Goal: Task Accomplishment & Management: Complete application form

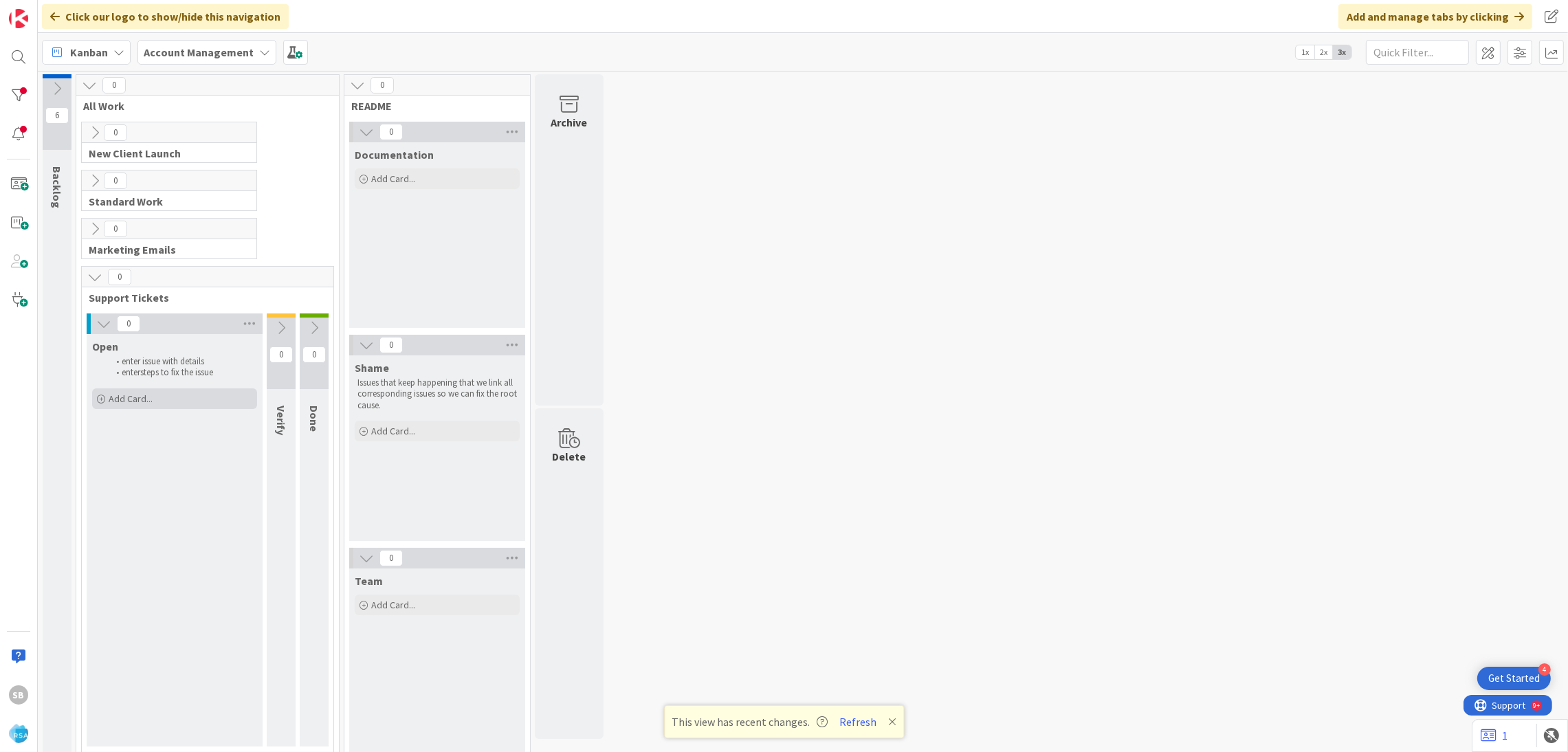
click at [187, 400] on div "Add Card..." at bounding box center [175, 398] width 165 height 21
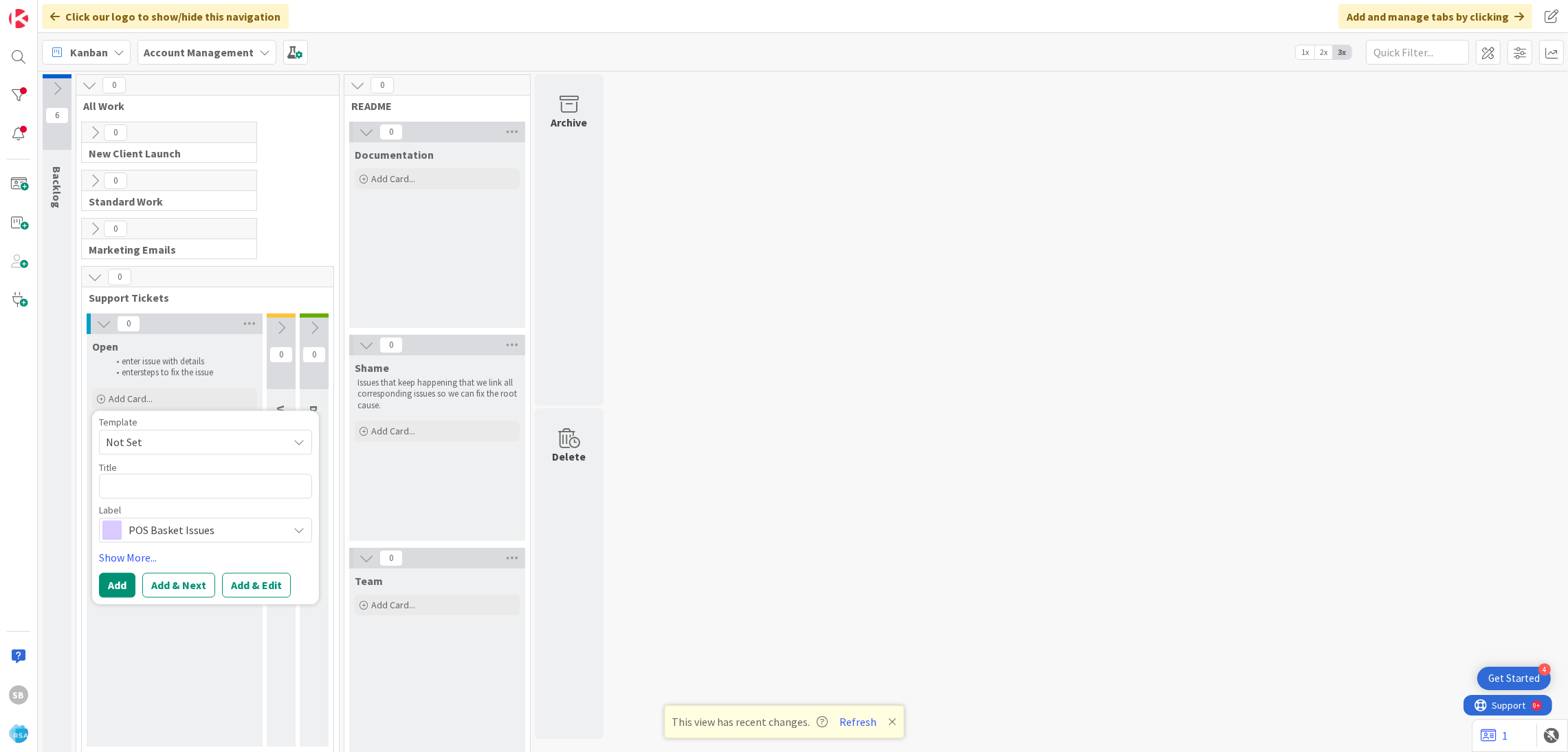
click at [156, 441] on span "Not Set" at bounding box center [192, 441] width 172 height 17
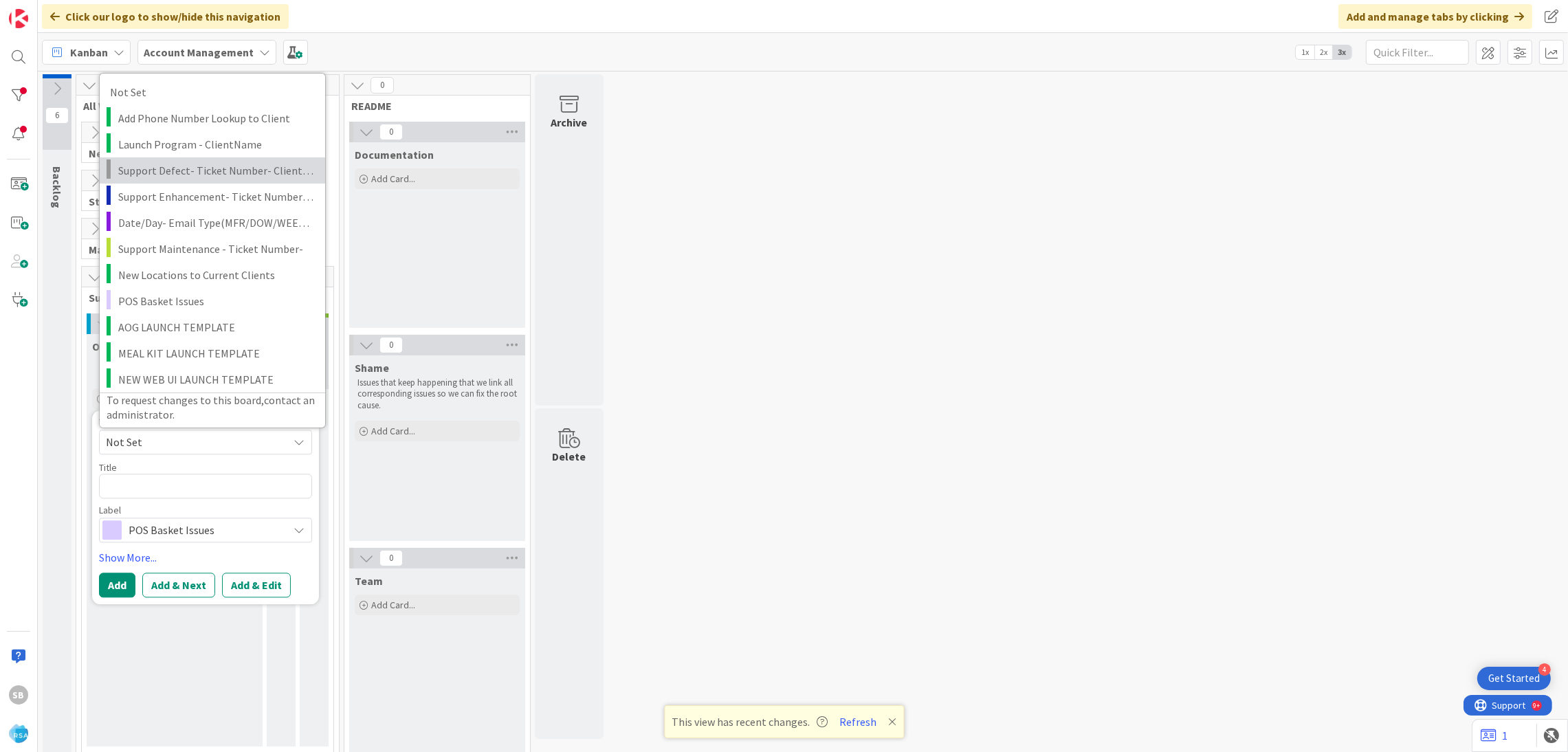
click at [197, 177] on span "Support Defect- Ticket Number- Client Name- Product Name" at bounding box center [217, 169] width 197 height 17
type textarea "x"
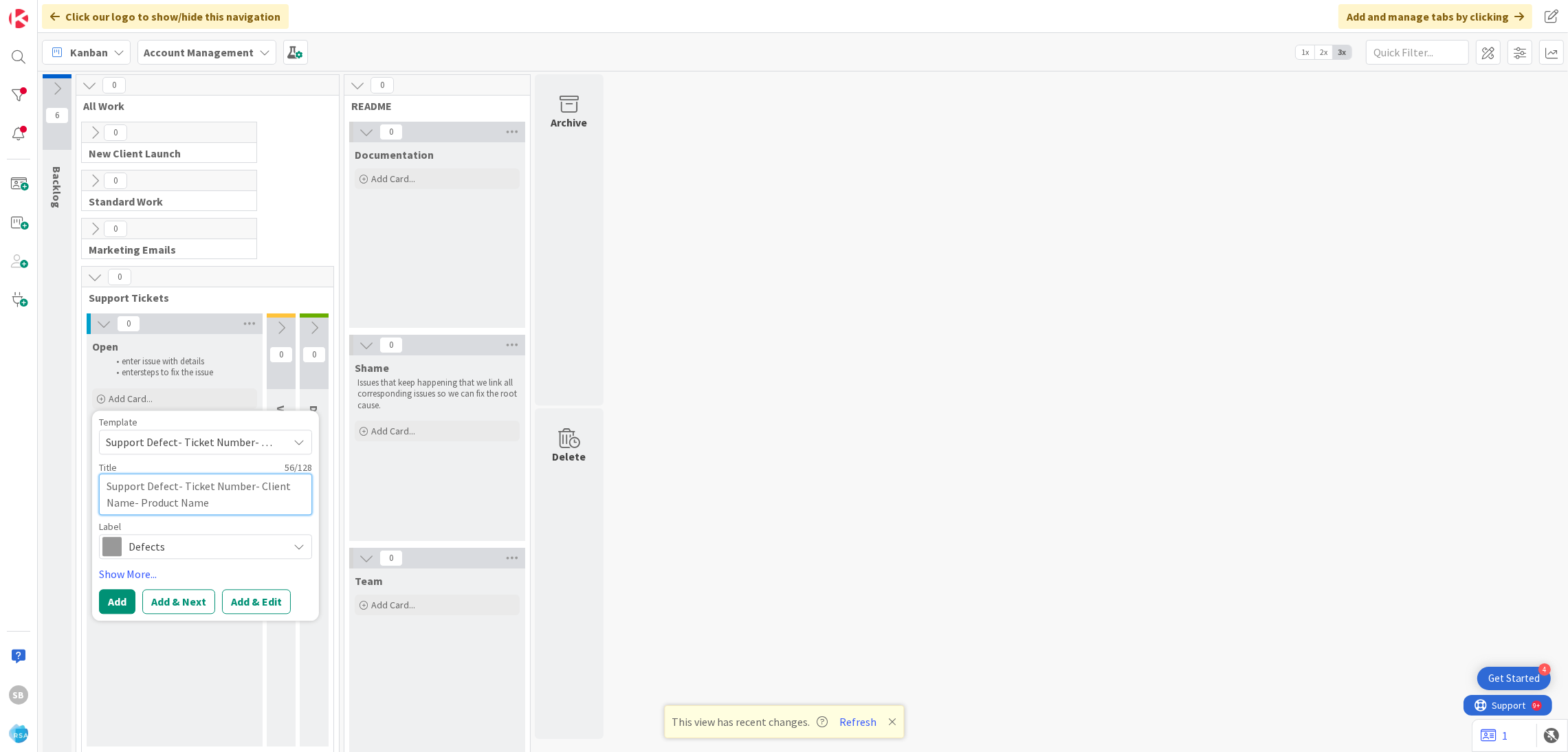
drag, startPoint x: 185, startPoint y: 483, endPoint x: 250, endPoint y: 497, distance: 66.5
click at [250, 497] on textarea "Support Defect- Ticket Number- Client Name- Product Name" at bounding box center [206, 495] width 213 height 42
type textarea "Support Defect-"
type textarea "x"
paste textarea "301848"
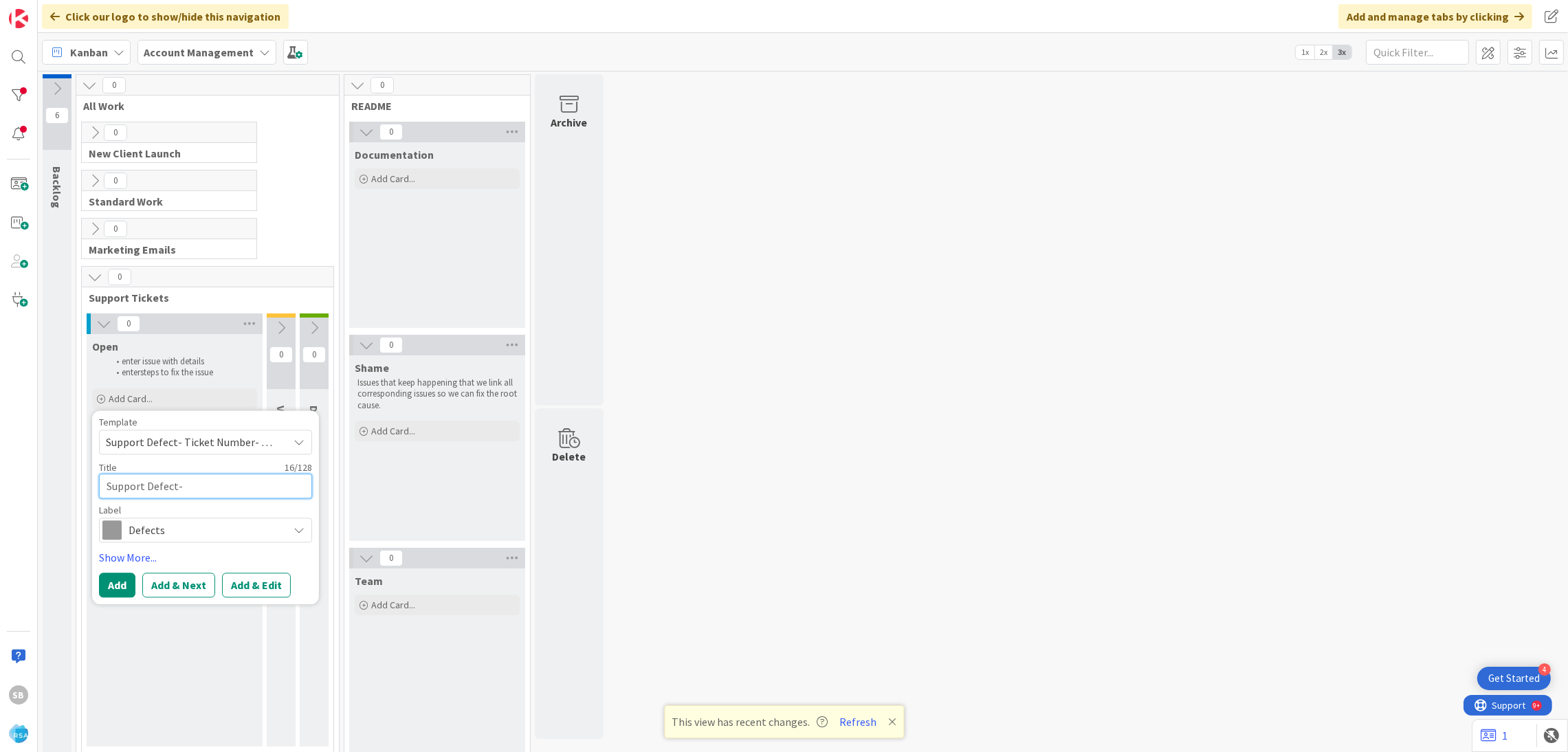
type textarea "Support Defect- 301848"
type textarea "x"
type textarea "Support Defect- 301848"
type textarea "x"
type textarea "Support Defect- 301848"
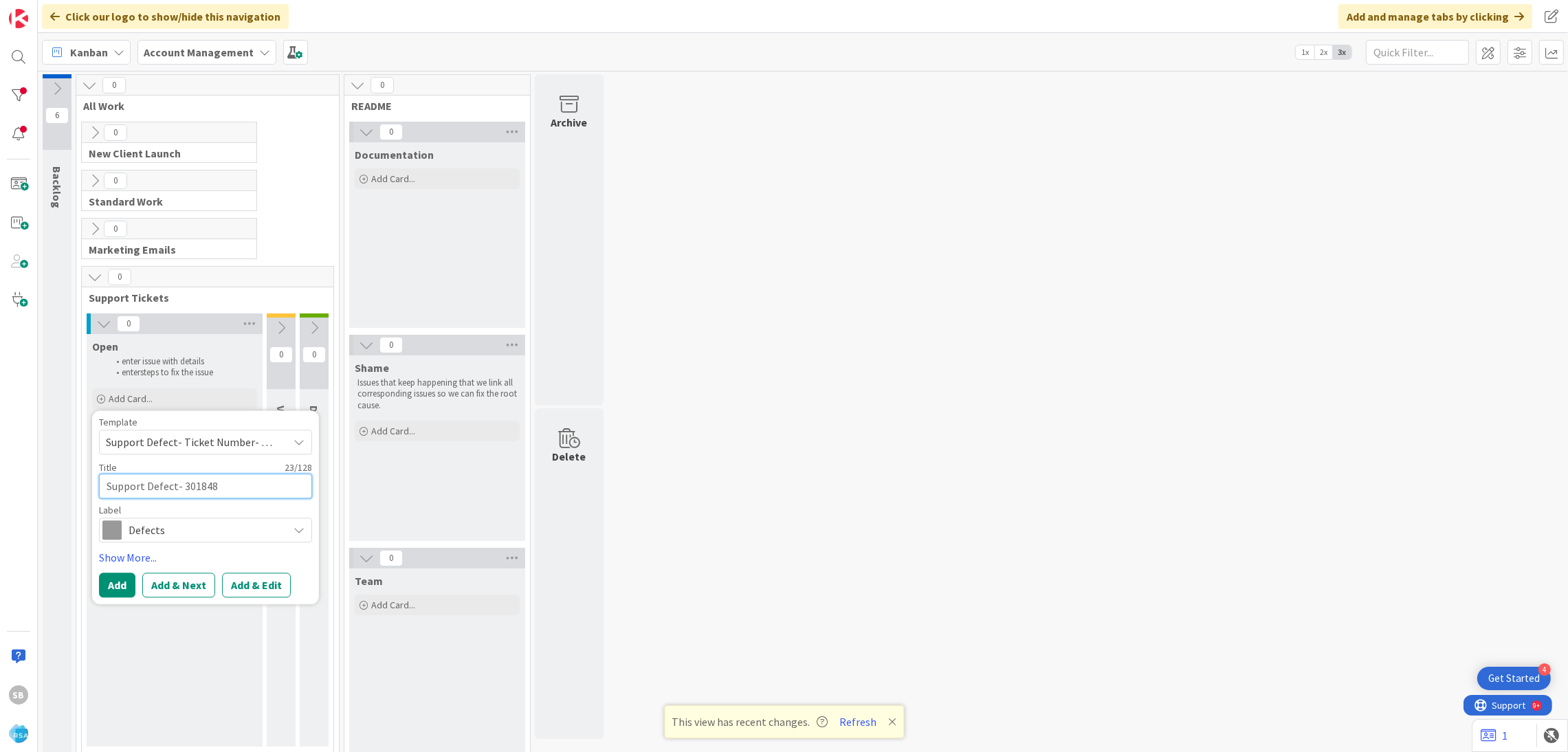
type textarea "x"
type textarea "Support Defect- 301848"
type textarea "x"
type textarea "Support Defect- 301848 -"
type textarea "x"
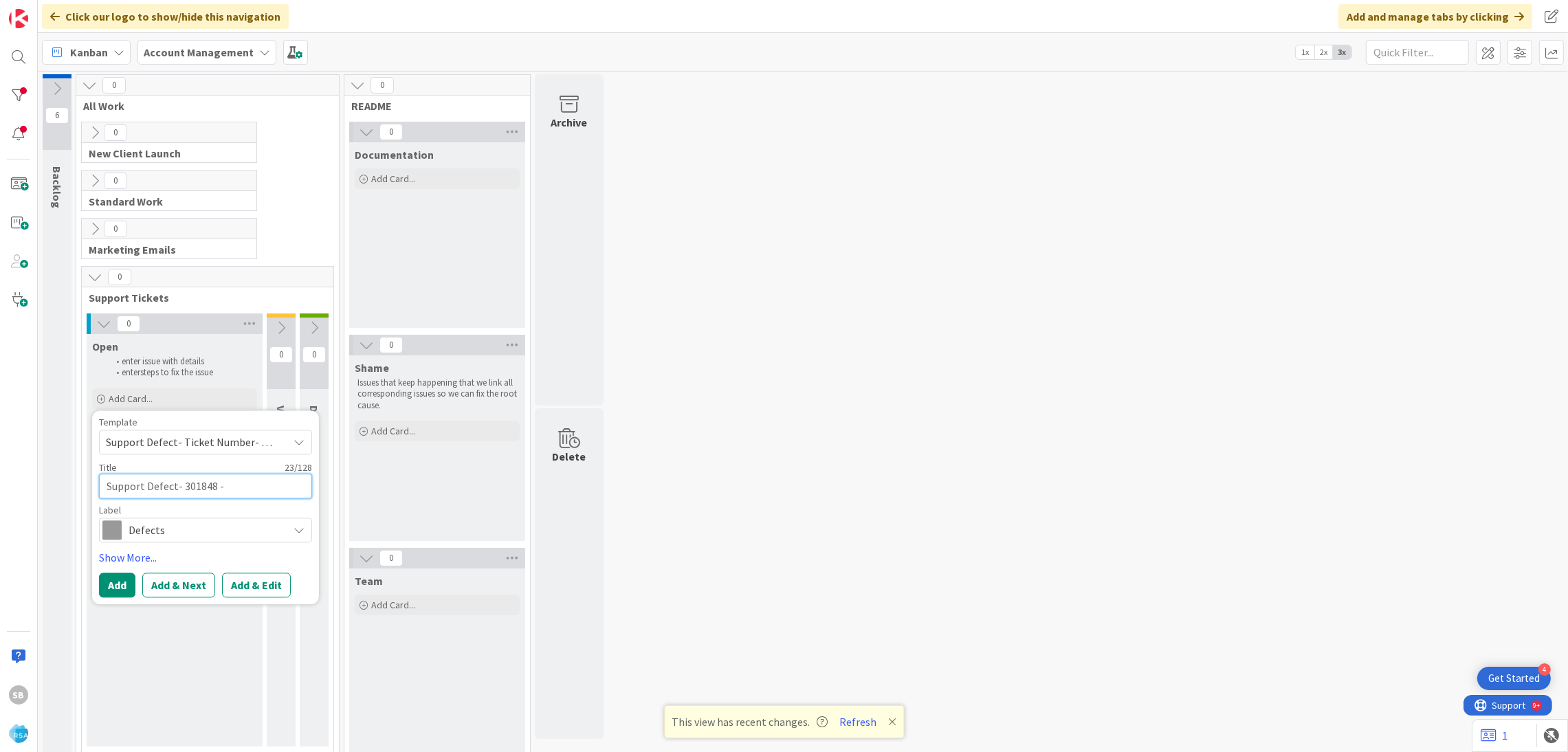
type textarea "Support Defect- 301848 -"
type textarea "x"
paste textarea "Super A Foods"
type textarea "Support Defect- 301848 - Super A Foods"
type textarea "x"
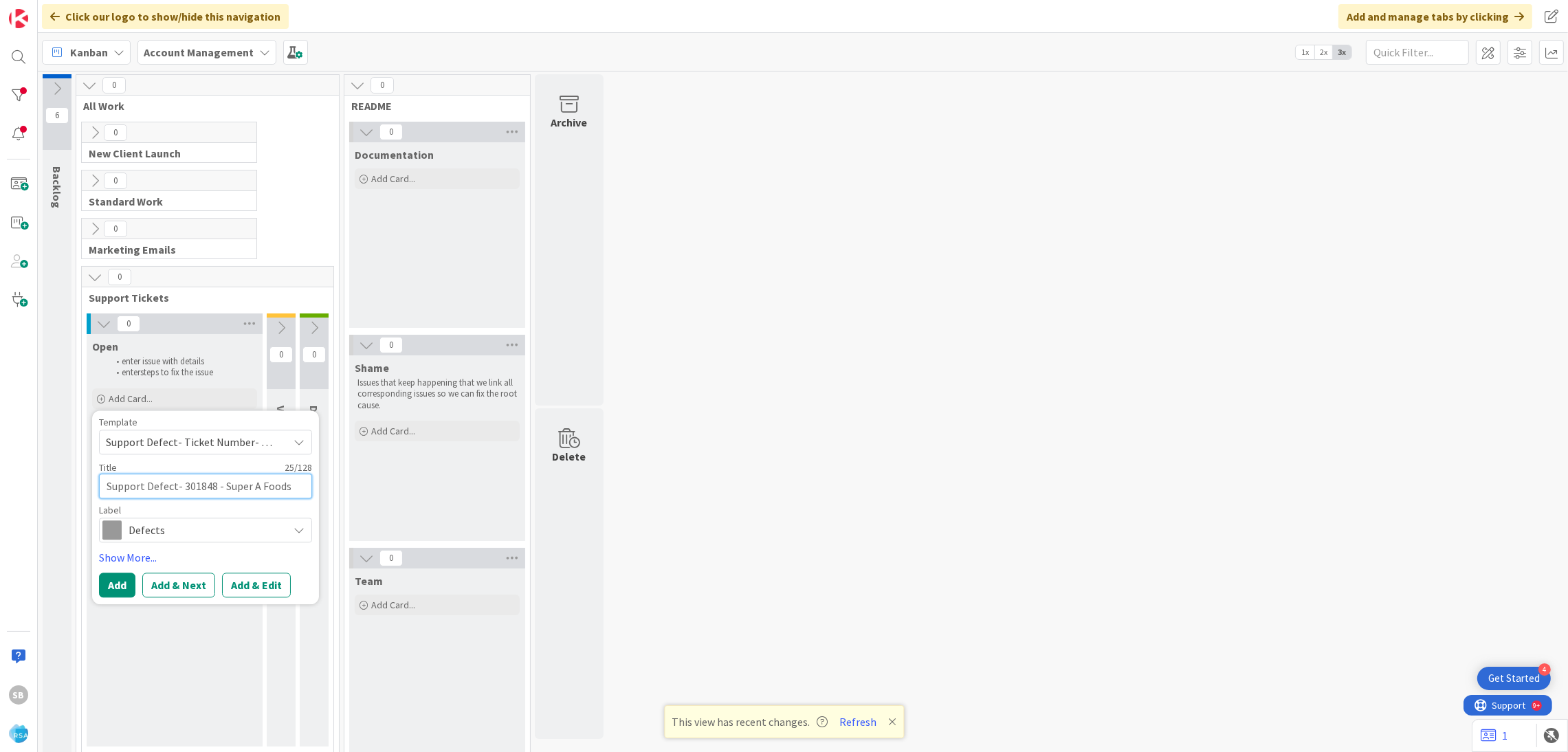
type textarea "Support Defect- 301848 - Super A Foods"
type textarea "x"
type textarea "Support Defect- 301848 - Super A Foods 0"
type textarea "x"
type textarea "Support Defect- 301848 - Super A Foods 0"
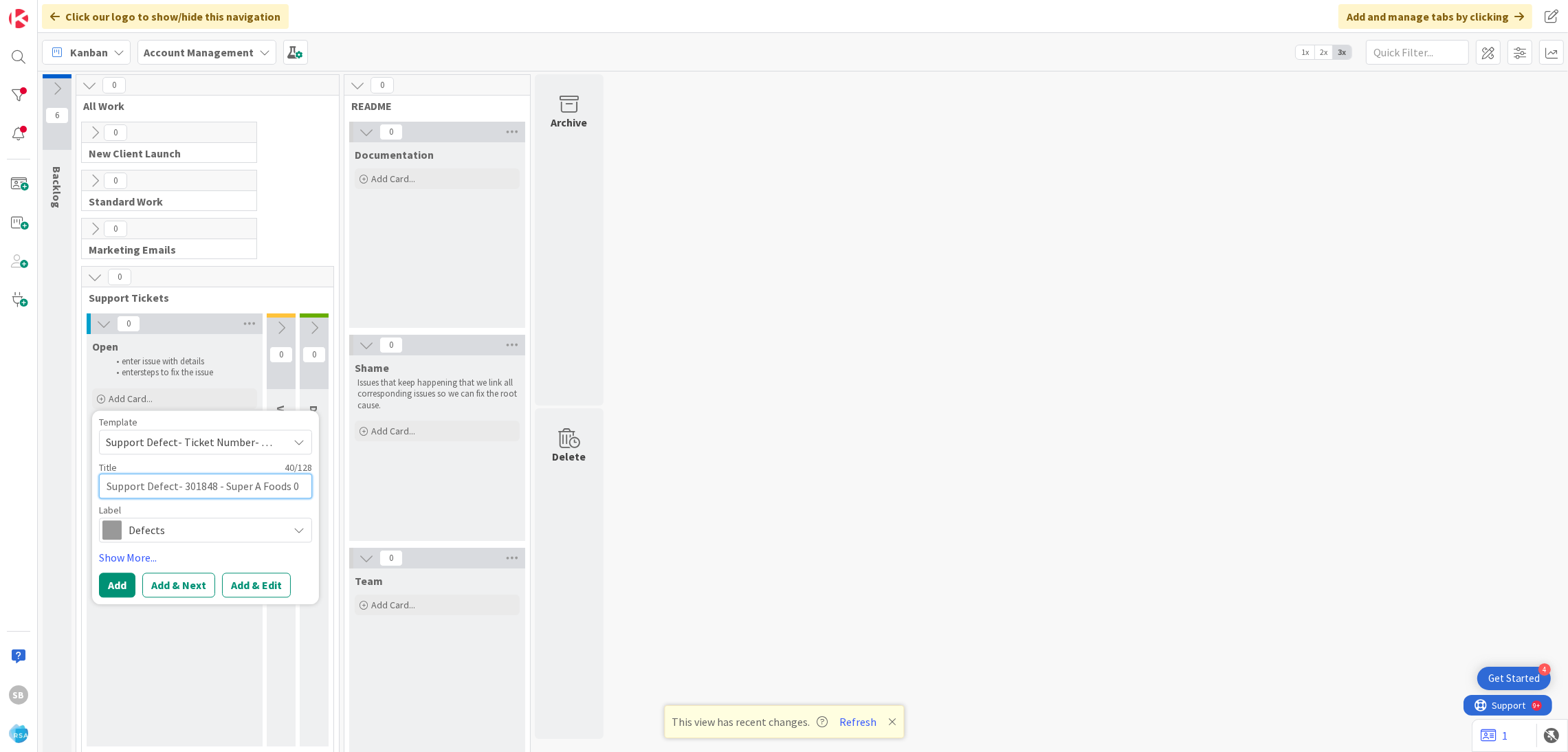
type textarea "x"
type textarea "Support Defect- 301848 - Super A Foods 0"
type textarea "x"
type textarea "Support Defect- 301848 - Super A Foods"
type textarea "x"
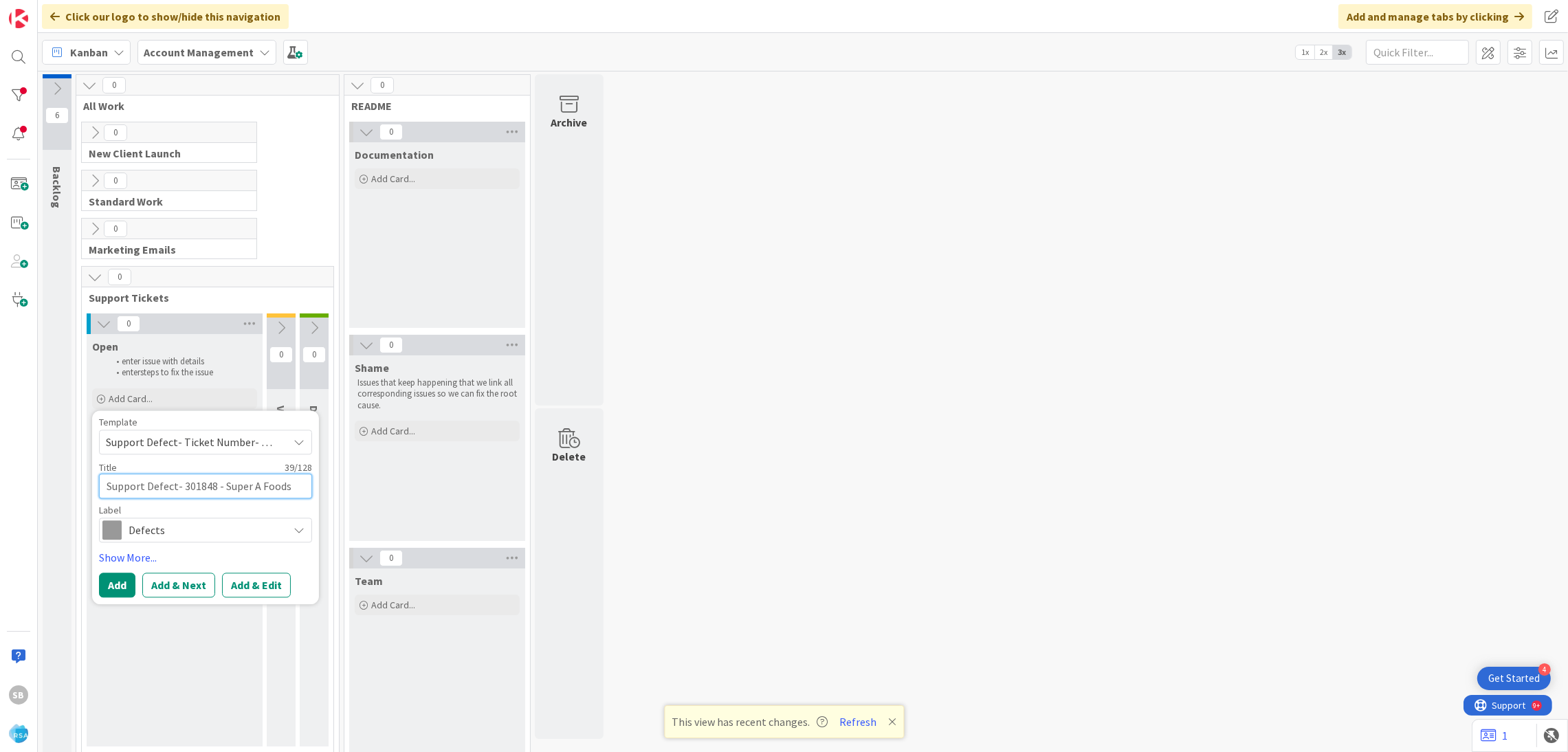
type textarea "Support Defect- 301848 - Super A Foods -"
type textarea "x"
type textarea "Support Defect- 301848 - Super A Foods -"
type textarea "x"
paste textarea "FW: Pending Reward"
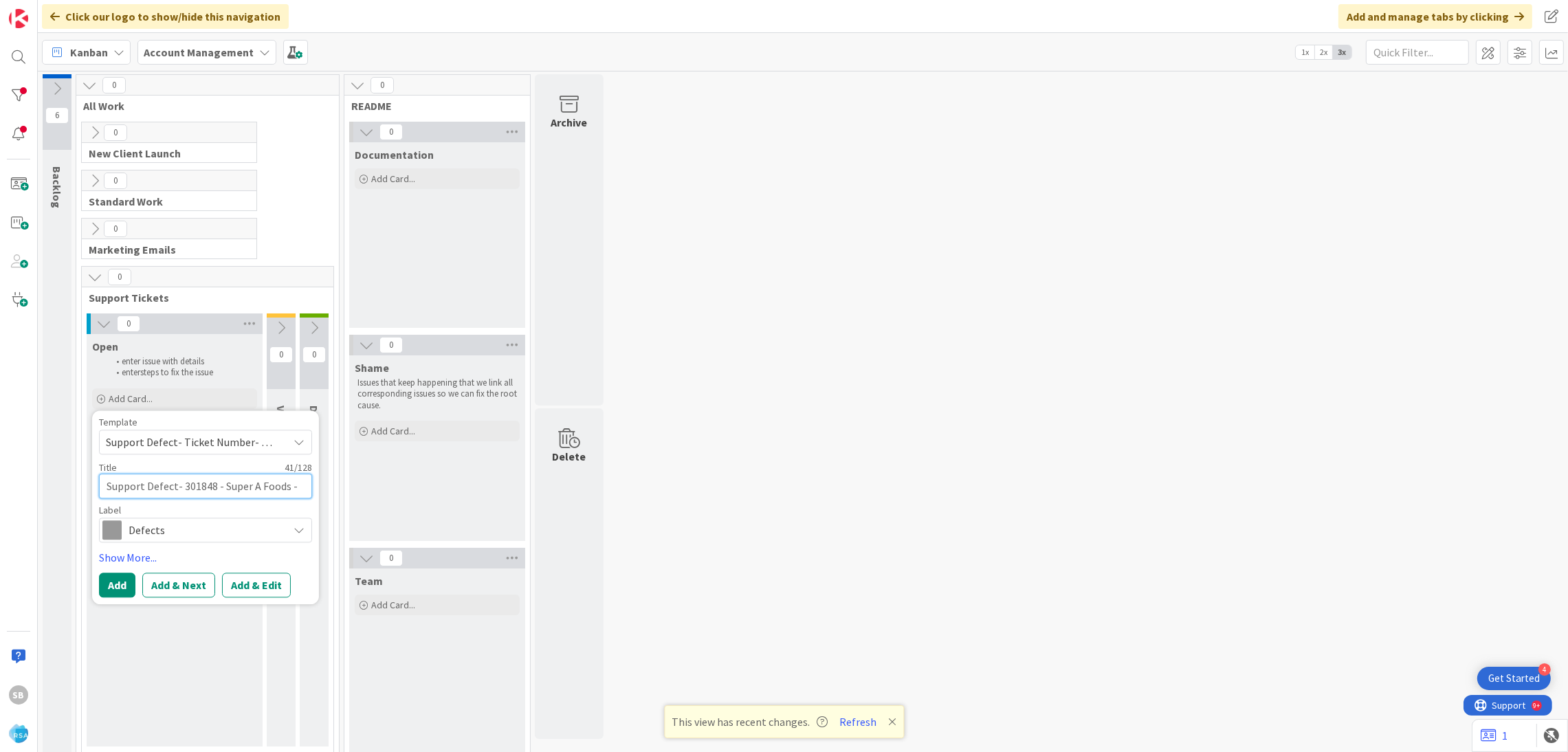
type textarea "Support Defect- 301848 - Super A Foods - FW: Pending Reward"
type textarea "x"
type textarea "Support Defect- 301848 - Super A Foods - FW: Pending Reward"
type textarea "x"
type textarea "Support Defect- 301848 - Super A Foods - FW: Pending Reward 0"
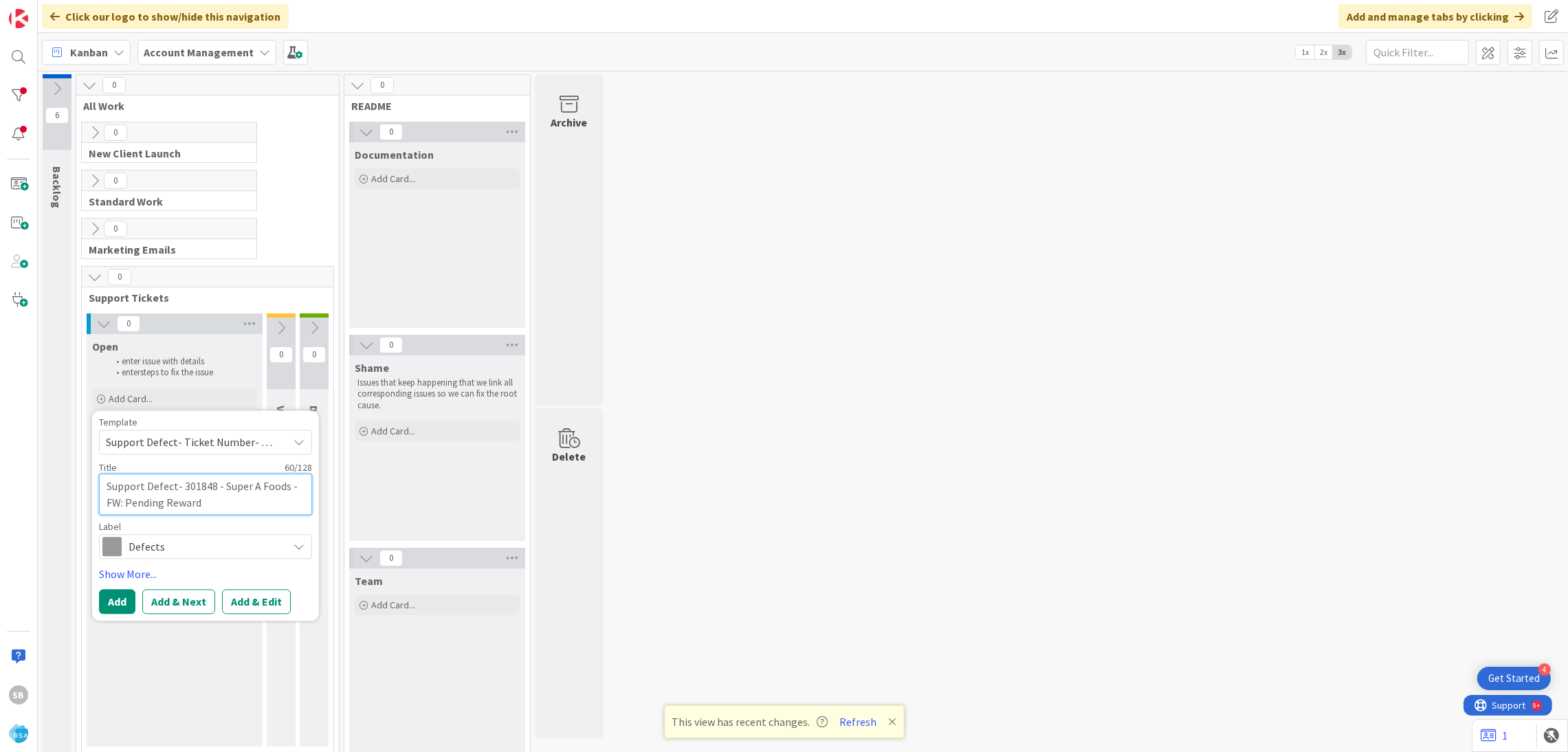
type textarea "x"
type textarea "Support Defect- 301848 - Super A Foods - FW: Pending Reward"
type textarea "x"
type textarea "Support Defect- 301848 - Super A Foods - FW: Pending Reward -"
type textarea "x"
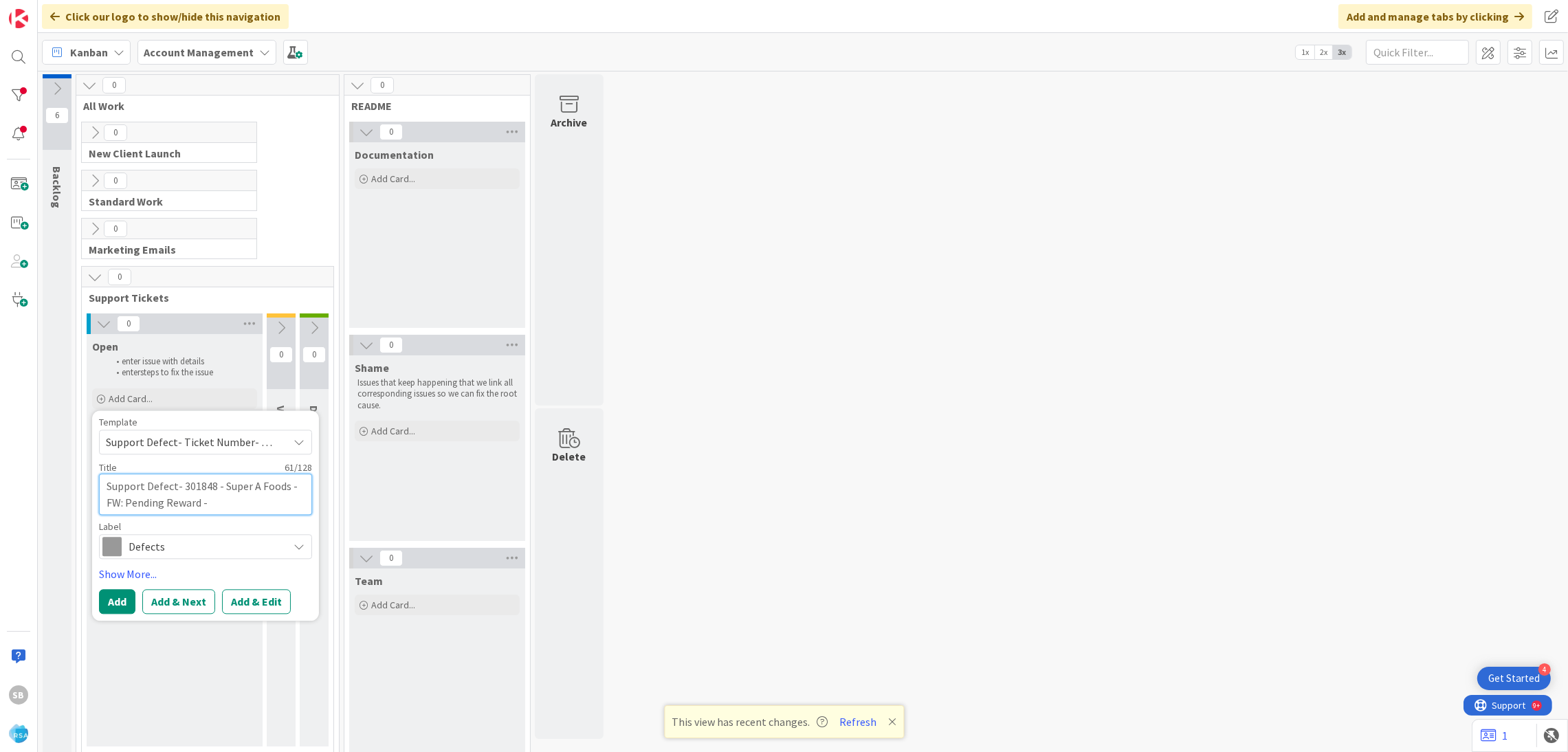
type textarea "Support Defect- 301848 - Super A Foods - FW: Pending Reward -"
type textarea "x"
type textarea "Support Defect- 301848 - Super A Foods - FW: Pending Reward - R"
type textarea "x"
type textarea "Support Defect- 301848 - Super A Foods - FW: Pending Reward - RS"
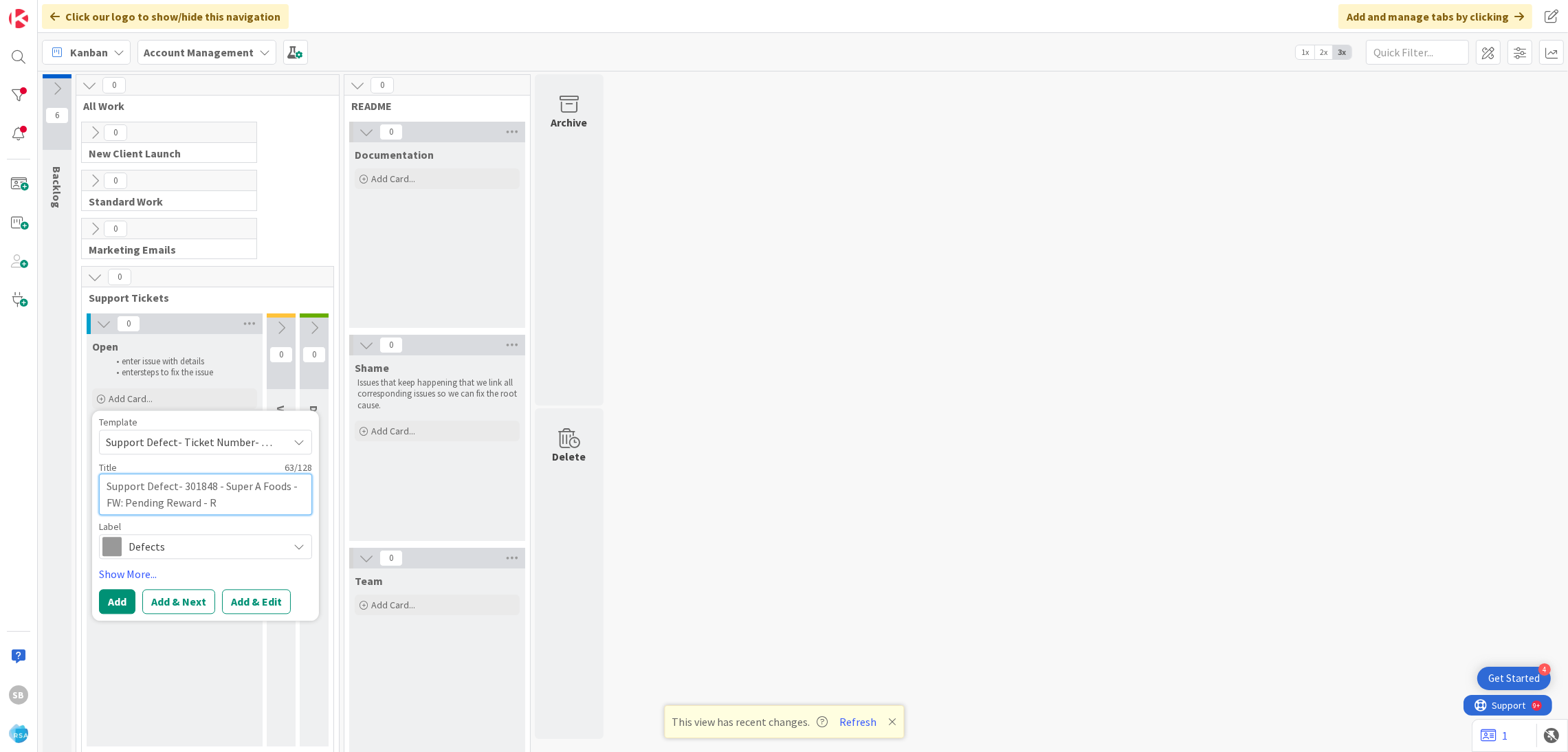
type textarea "x"
type textarea "Support Defect- 301848 - Super A Foods - FW: Pending Reward - RSA"
type textarea "x"
type textarea "Support Defect- 301848 - Super A Foods - FW: Pending Reward - RSA"
click at [245, 591] on button "Add & Edit" at bounding box center [256, 602] width 69 height 25
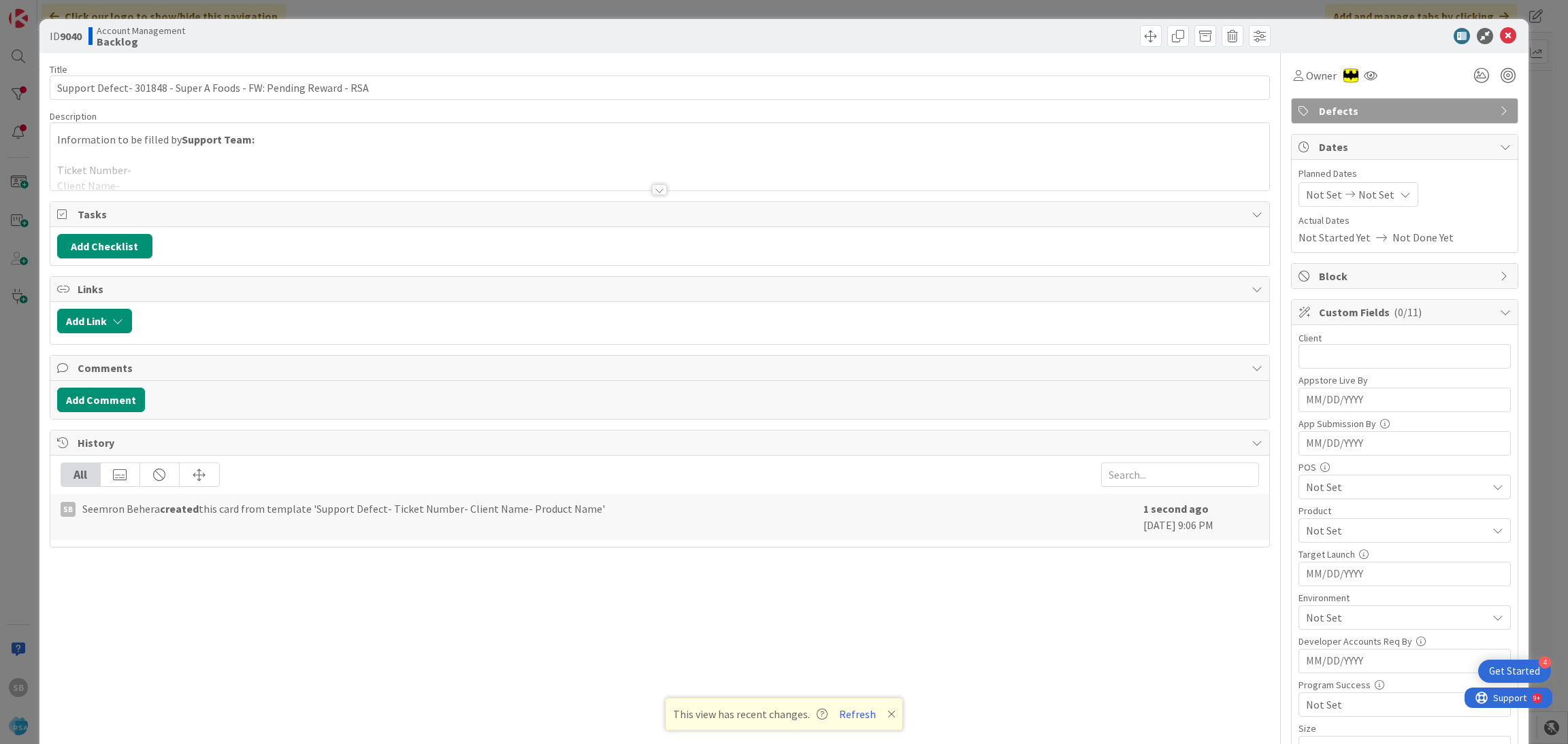
click at [265, 189] on div at bounding box center [660, 173] width 1219 height 35
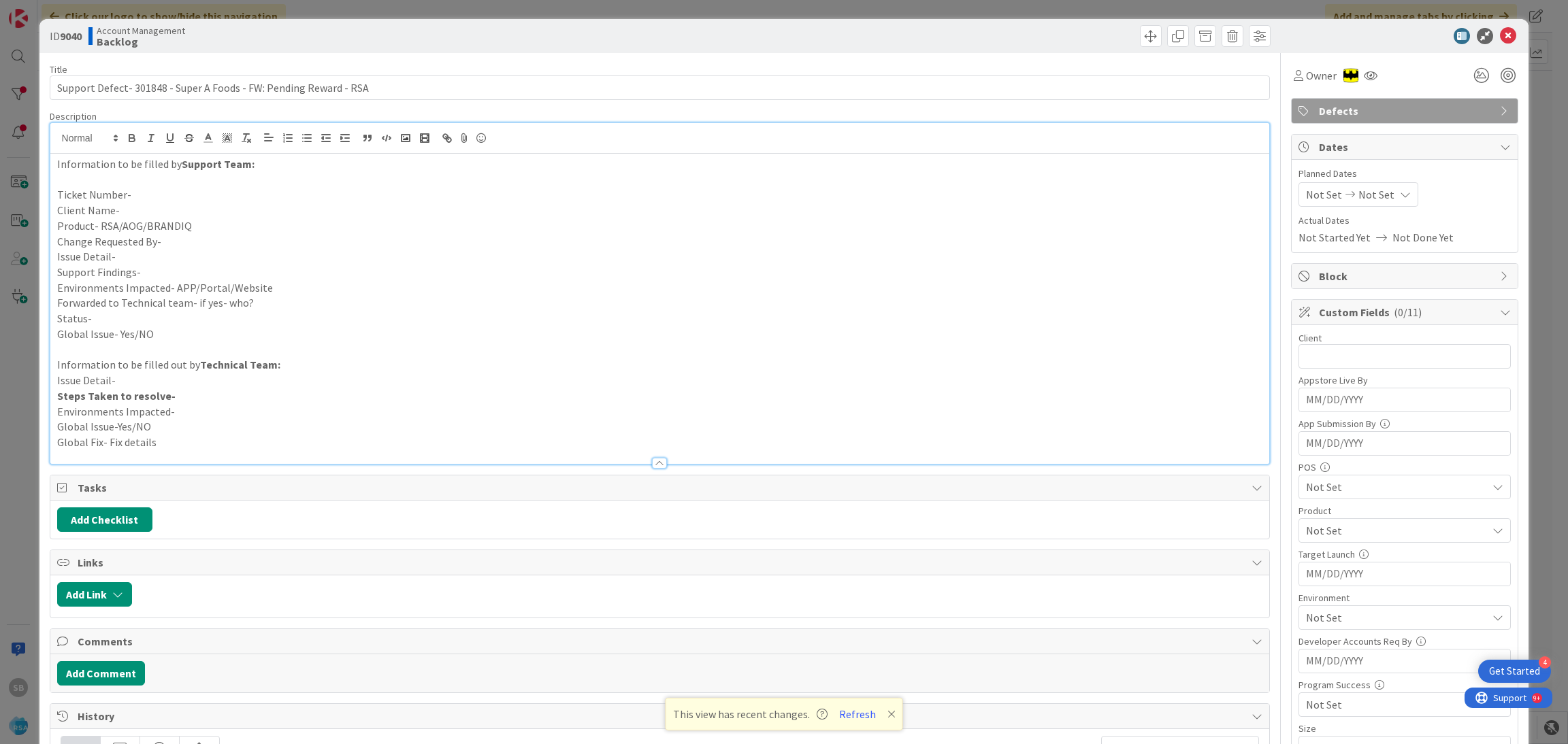
click at [201, 187] on p "Ticket Number-" at bounding box center [660, 194] width 1206 height 16
click at [162, 213] on p "Client Name-" at bounding box center [660, 210] width 1206 height 16
click at [238, 224] on p "Product- RSA/AOG/BRANDIQ" at bounding box center [660, 226] width 1206 height 16
click at [213, 237] on p "Change Requested By-" at bounding box center [660, 241] width 1206 height 16
click at [197, 255] on p "Issue Detail-" at bounding box center [660, 256] width 1206 height 16
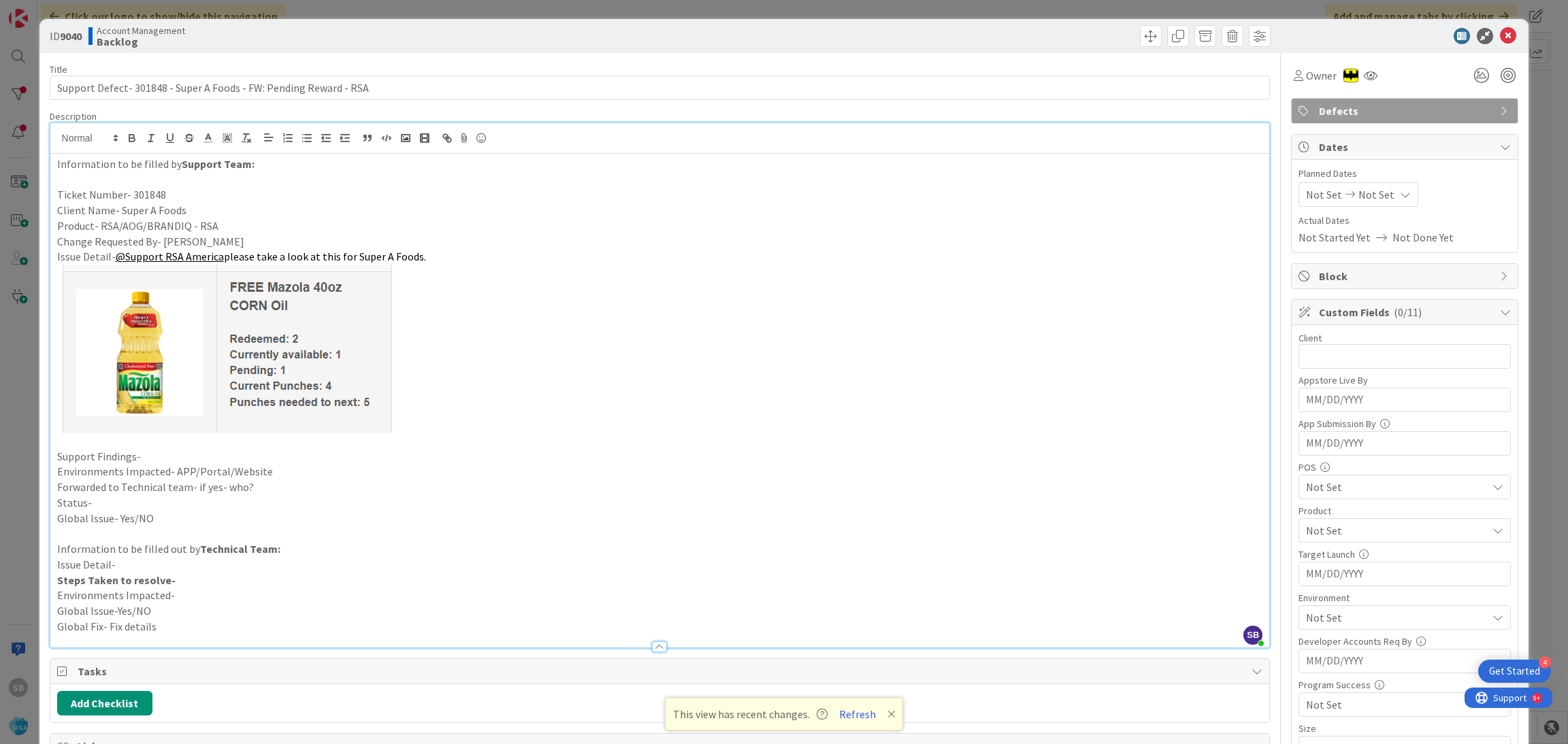
click at [427, 255] on p "Issue Detail- @Support RSA America please take a look at this for Super A Foods." at bounding box center [660, 256] width 1206 height 16
click at [467, 255] on span "please take a look at this for Super A Foods. - member 44488739601" at bounding box center [380, 256] width 312 height 14
click at [186, 454] on p "Support Findings-" at bounding box center [660, 456] width 1206 height 16
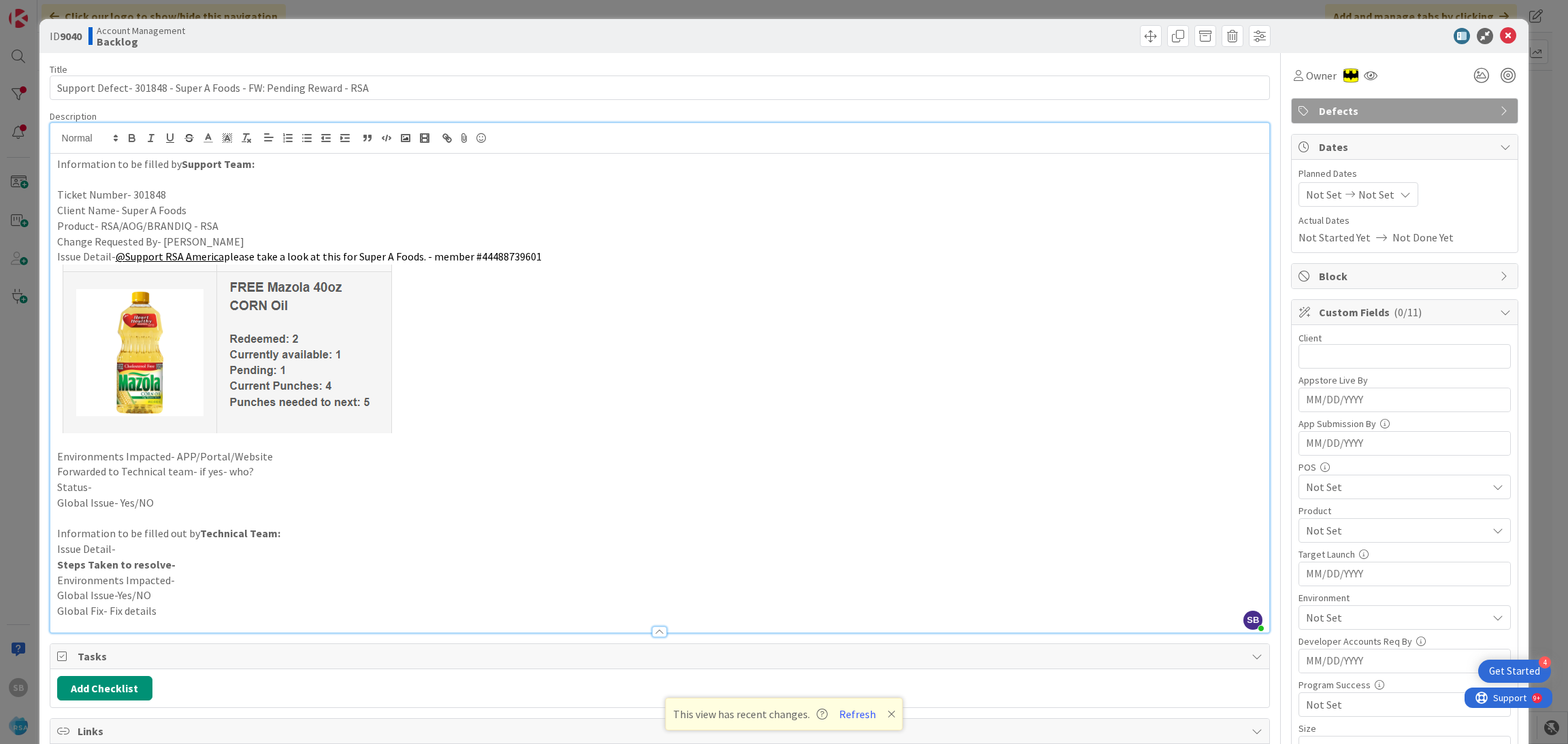
click at [272, 454] on p "Environments Impacted- APP/Portal/Website" at bounding box center [660, 456] width 1206 height 16
click at [261, 480] on p "Status-" at bounding box center [660, 487] width 1206 height 16
click at [251, 462] on p "Environments Impacted- APP/Portal/Website - Portal" at bounding box center [660, 456] width 1206 height 16
click at [255, 467] on p "Forwarded to Technical team- if yes- who?" at bounding box center [660, 471] width 1206 height 16
click at [244, 492] on p "Status-" at bounding box center [660, 487] width 1206 height 16
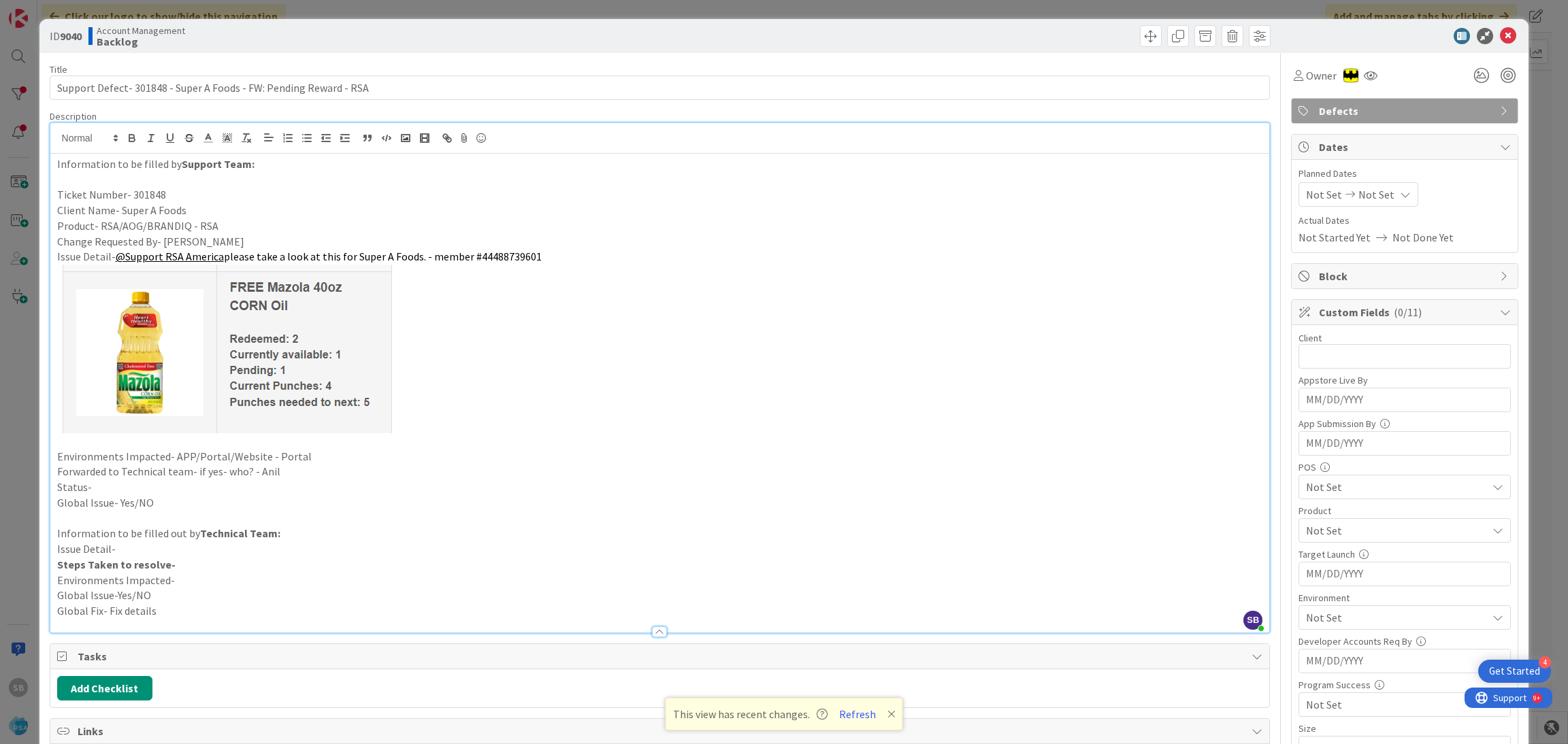
click at [1306, 197] on span "Not Set" at bounding box center [1324, 194] width 36 height 16
click at [1342, 365] on td "18" at bounding box center [1354, 364] width 26 height 26
type input "[DATE]"
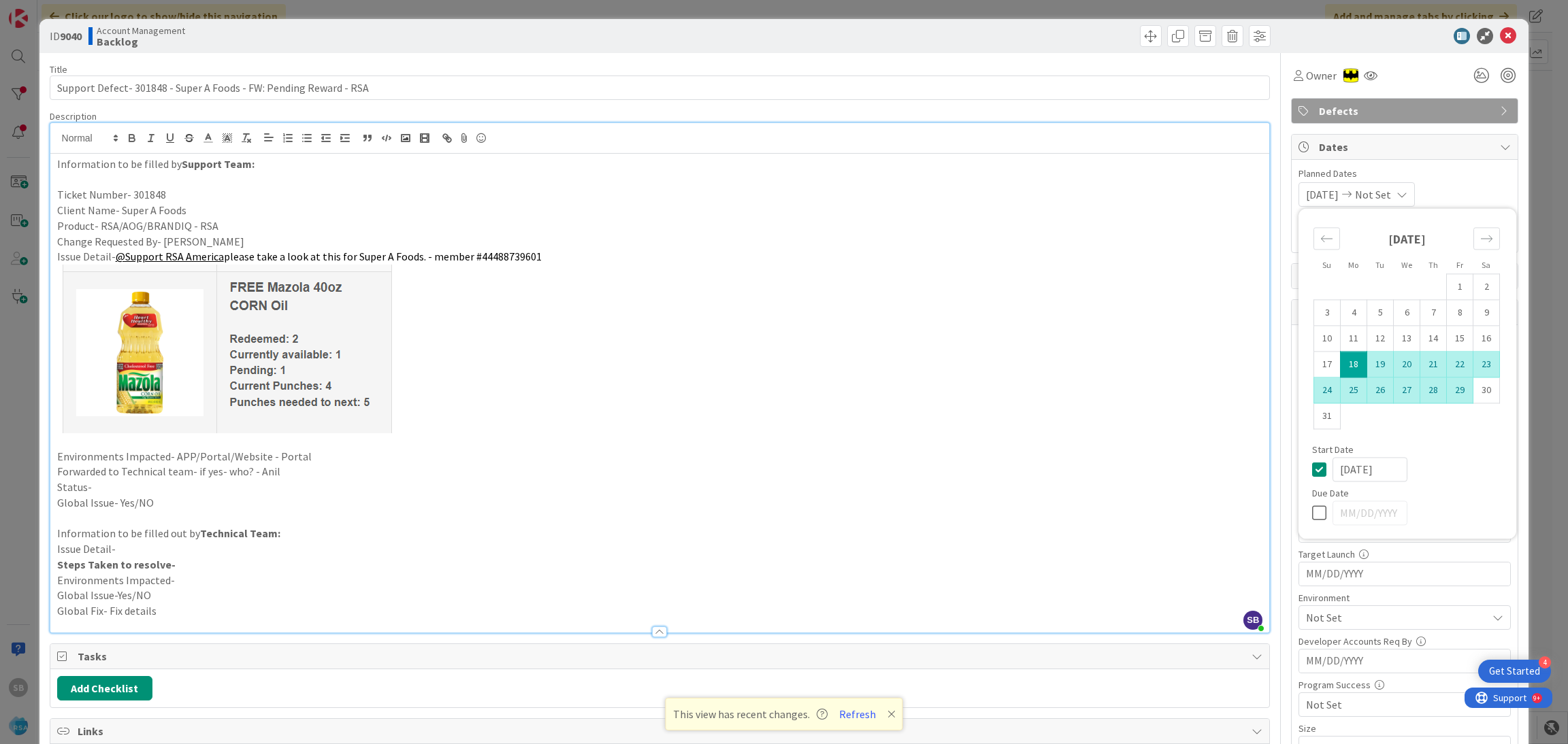
click at [1447, 392] on td "29" at bounding box center [1460, 390] width 26 height 26
type input "[DATE]"
click at [1460, 201] on div "[DATE] [DATE] Su Mo Tu We Th Fr Sa [DATE] 1 2 3 4 5 6 7 8 9 10 11 12 13 14 15 1…" at bounding box center [1405, 194] width 213 height 25
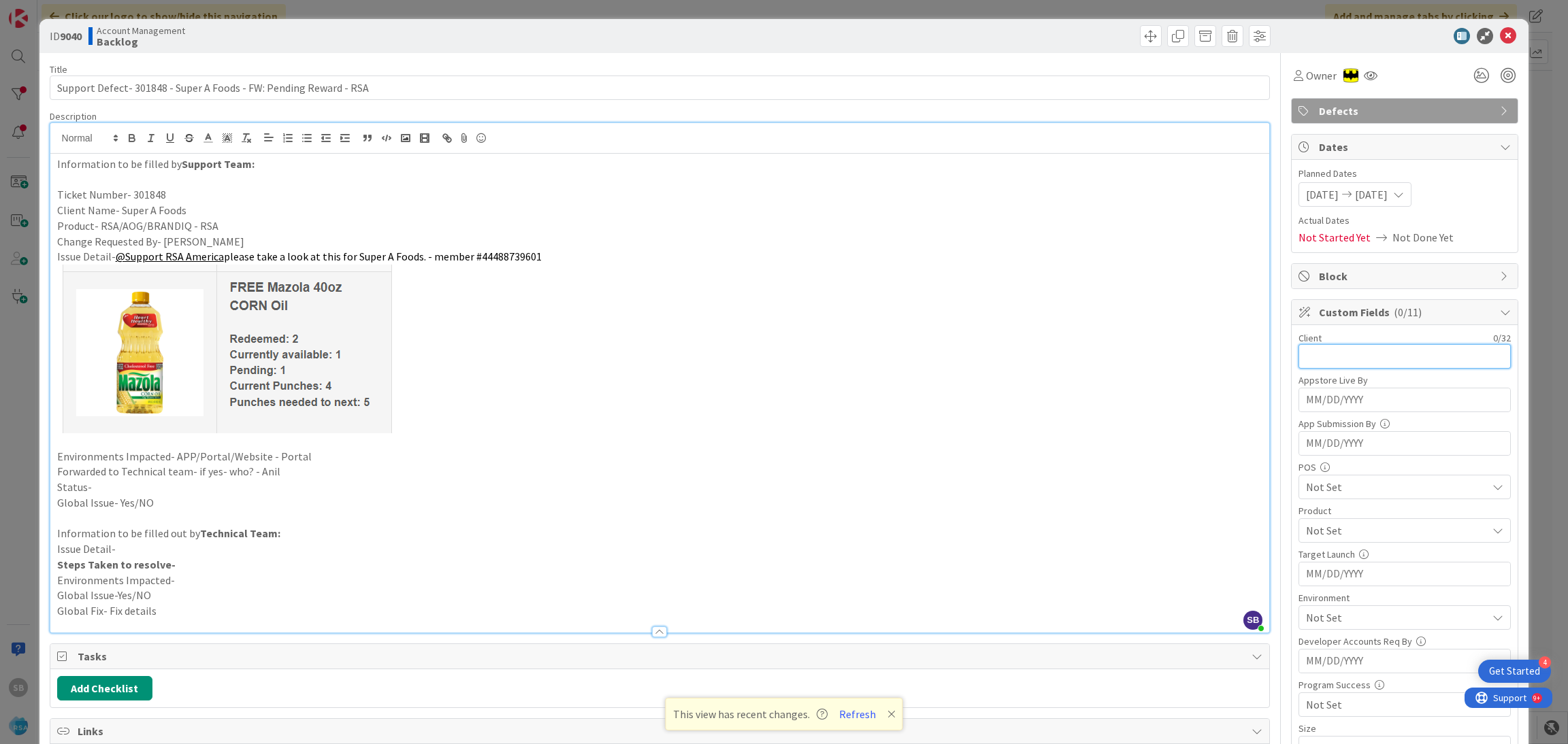
click at [1336, 359] on input "text" at bounding box center [1405, 357] width 213 height 25
type input "Super A Foods"
click at [1312, 535] on span "Not Set" at bounding box center [1397, 531] width 181 height 16
click at [1324, 553] on link "RSA" at bounding box center [1401, 563] width 217 height 25
click at [1348, 531] on span "RSA" at bounding box center [1397, 531] width 181 height 16
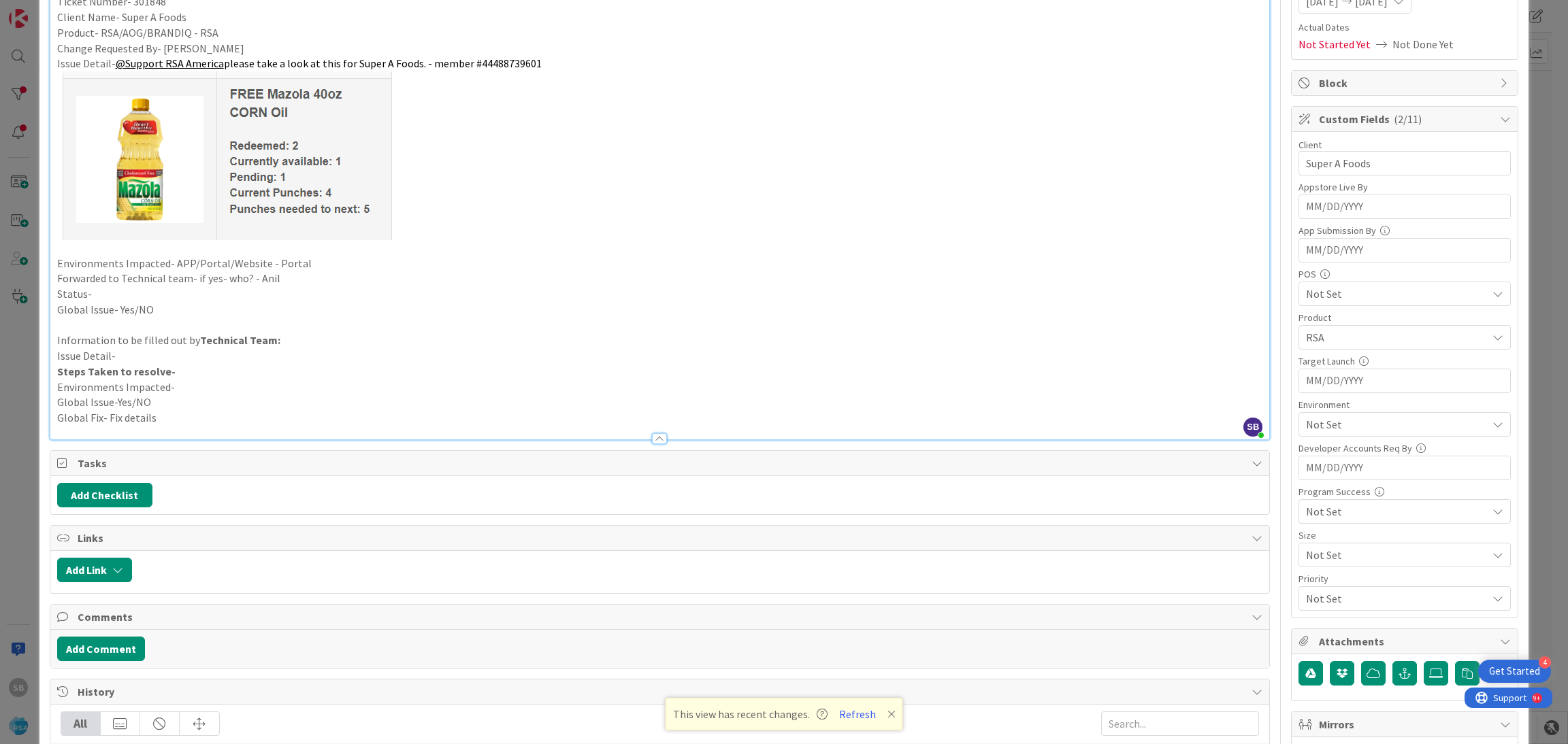
scroll to position [259, 0]
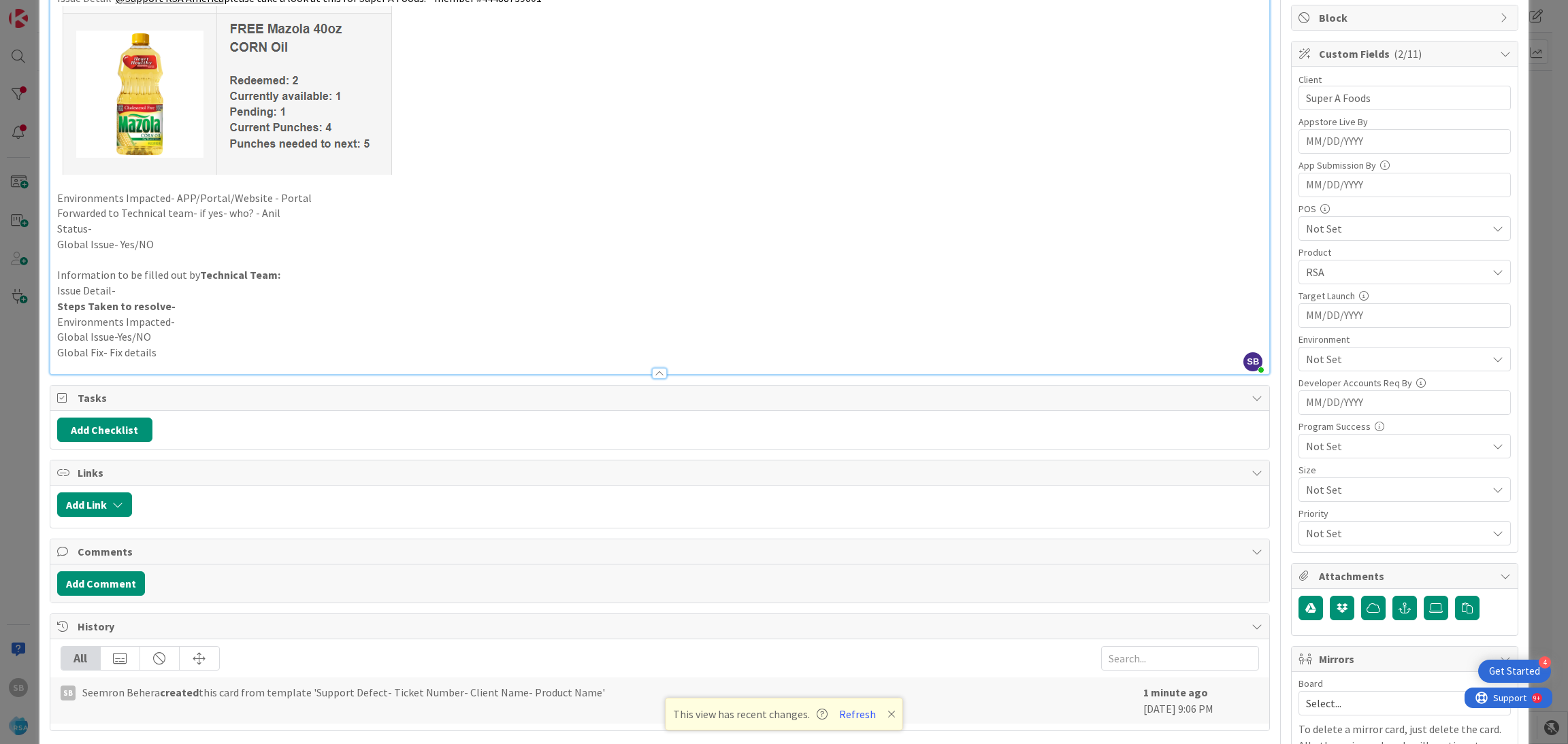
click at [1312, 346] on div "Environment Not Set" at bounding box center [1405, 353] width 213 height 37
click at [1310, 363] on span "Not Set" at bounding box center [1397, 359] width 181 height 16
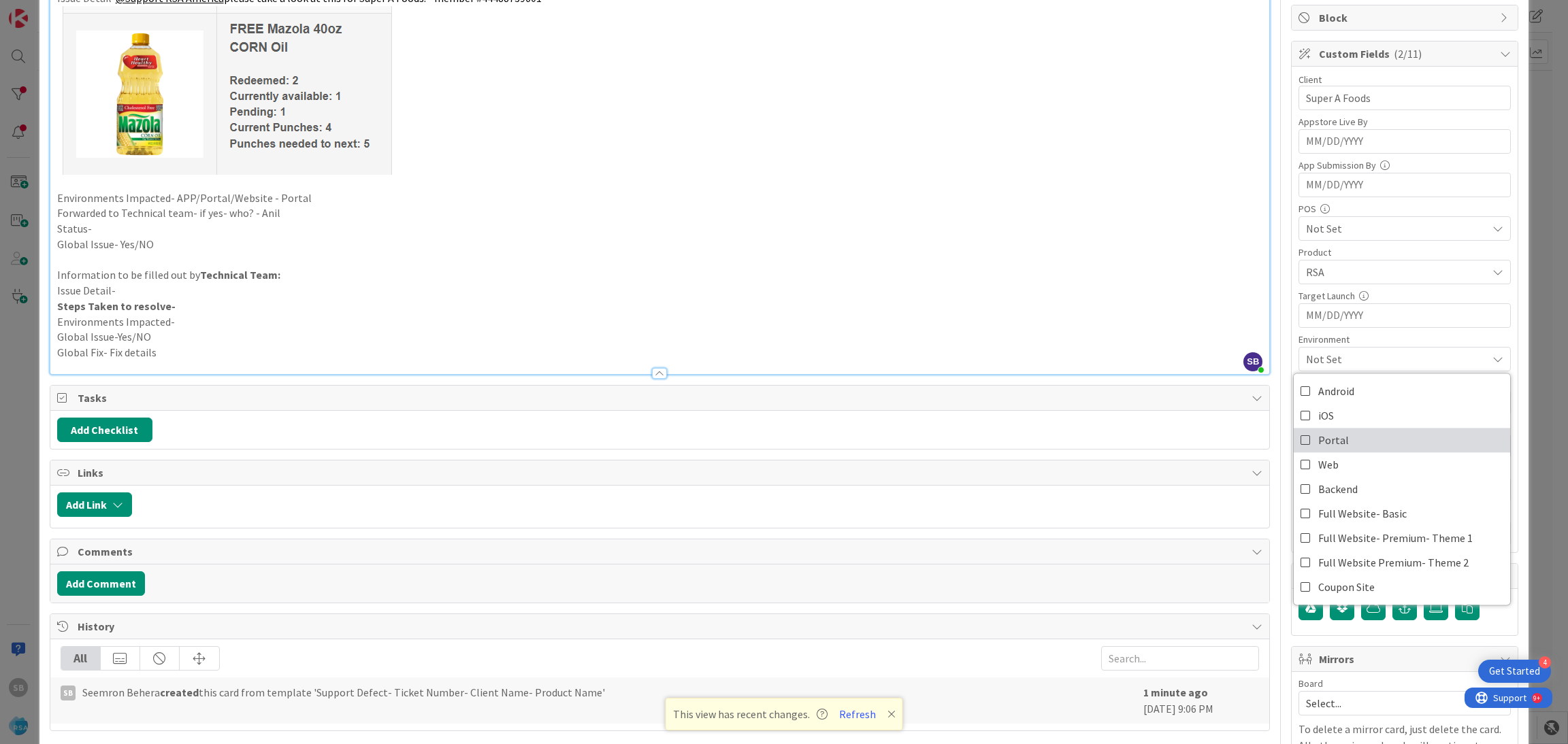
click at [1332, 440] on link "Portal" at bounding box center [1401, 440] width 217 height 25
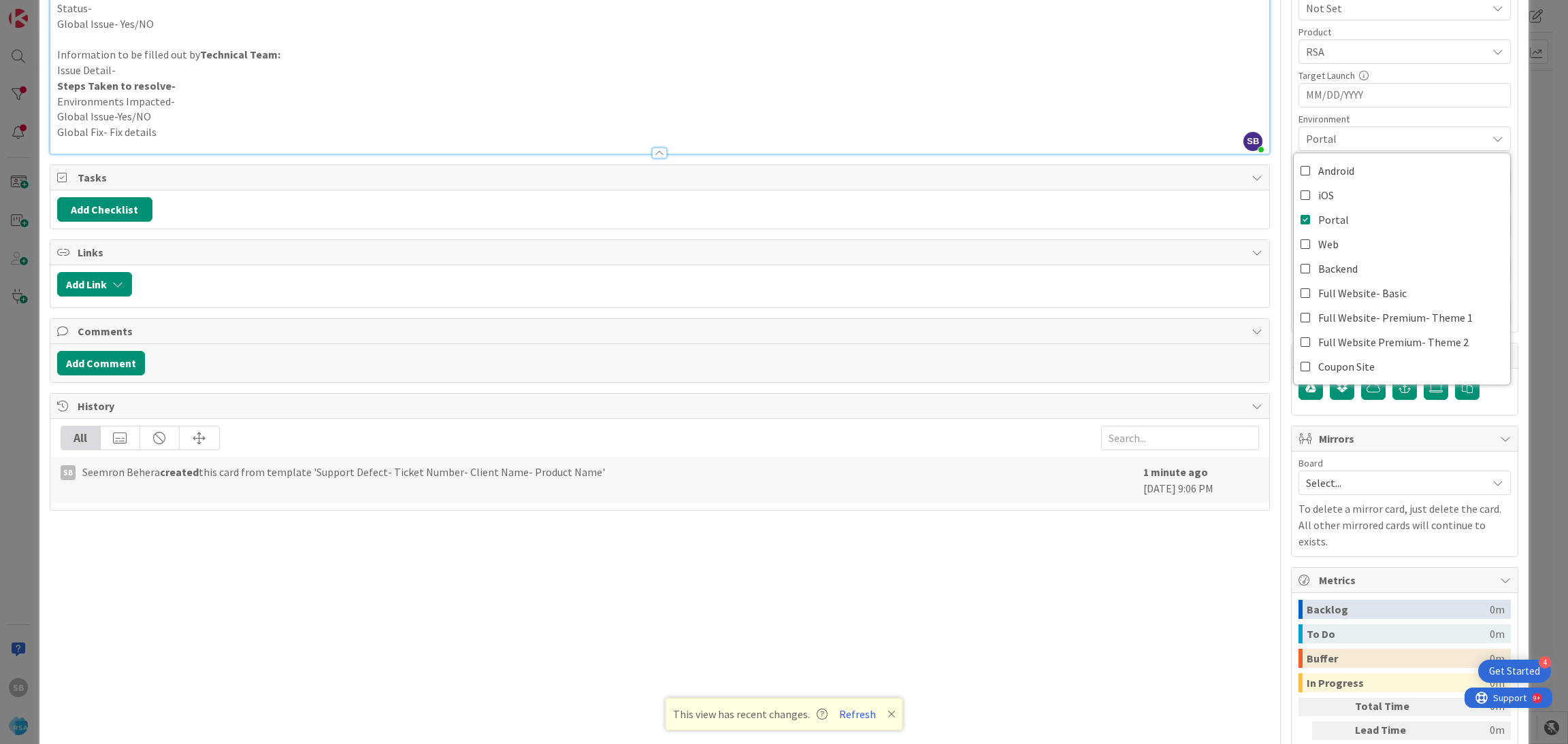
scroll to position [517, 0]
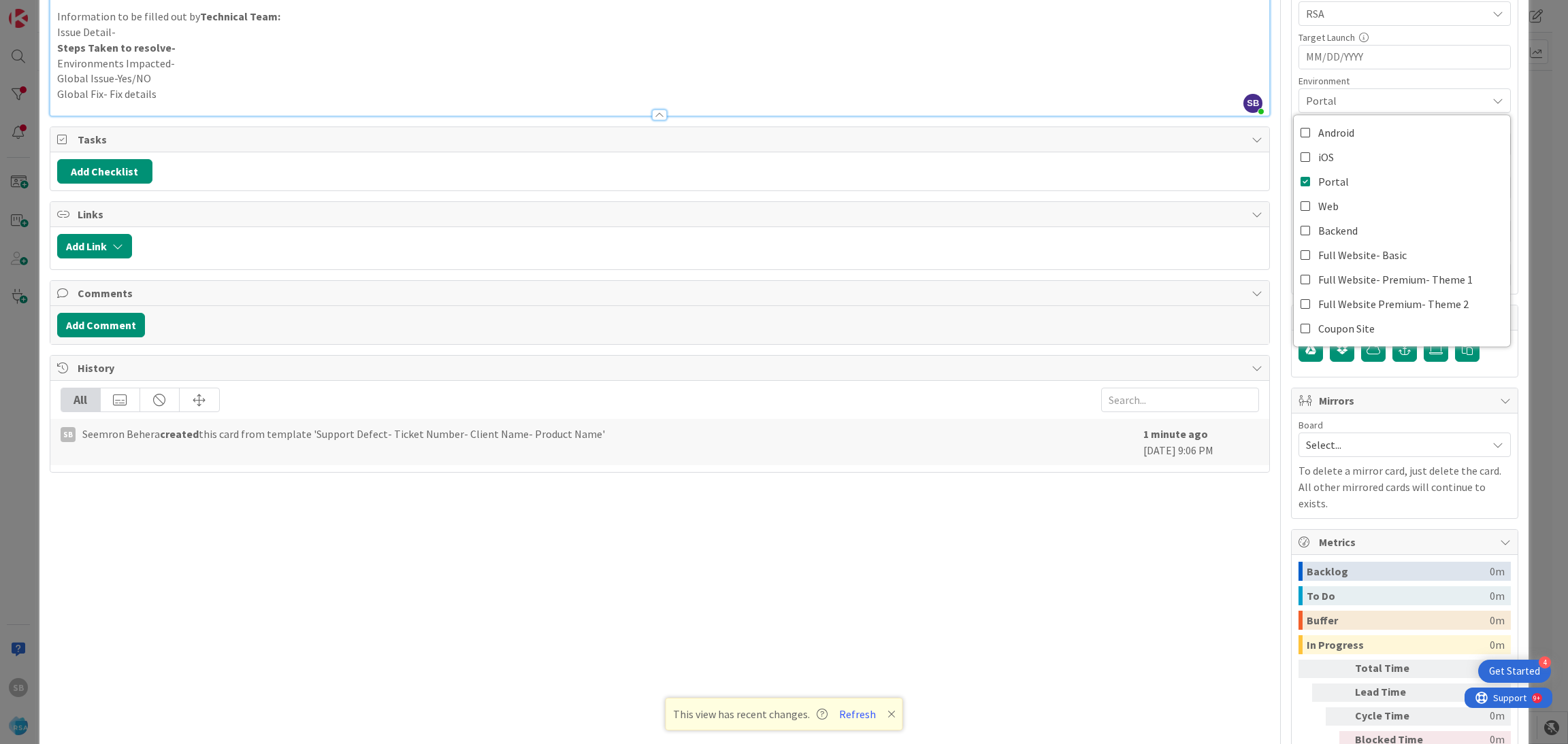
click at [1362, 436] on div "Select..." at bounding box center [1405, 445] width 213 height 25
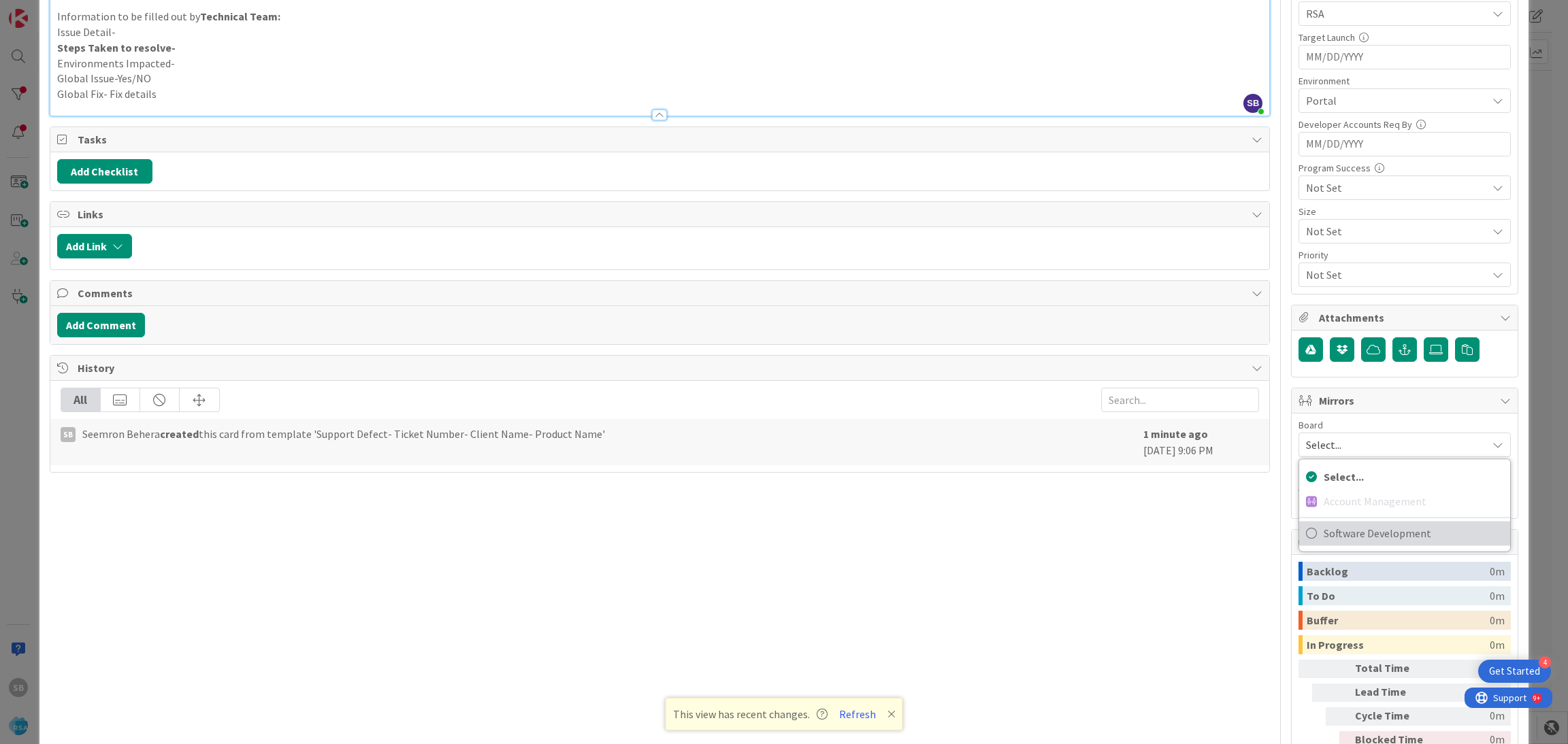
click at [1345, 531] on span "Software Development" at bounding box center [1414, 533] width 180 height 21
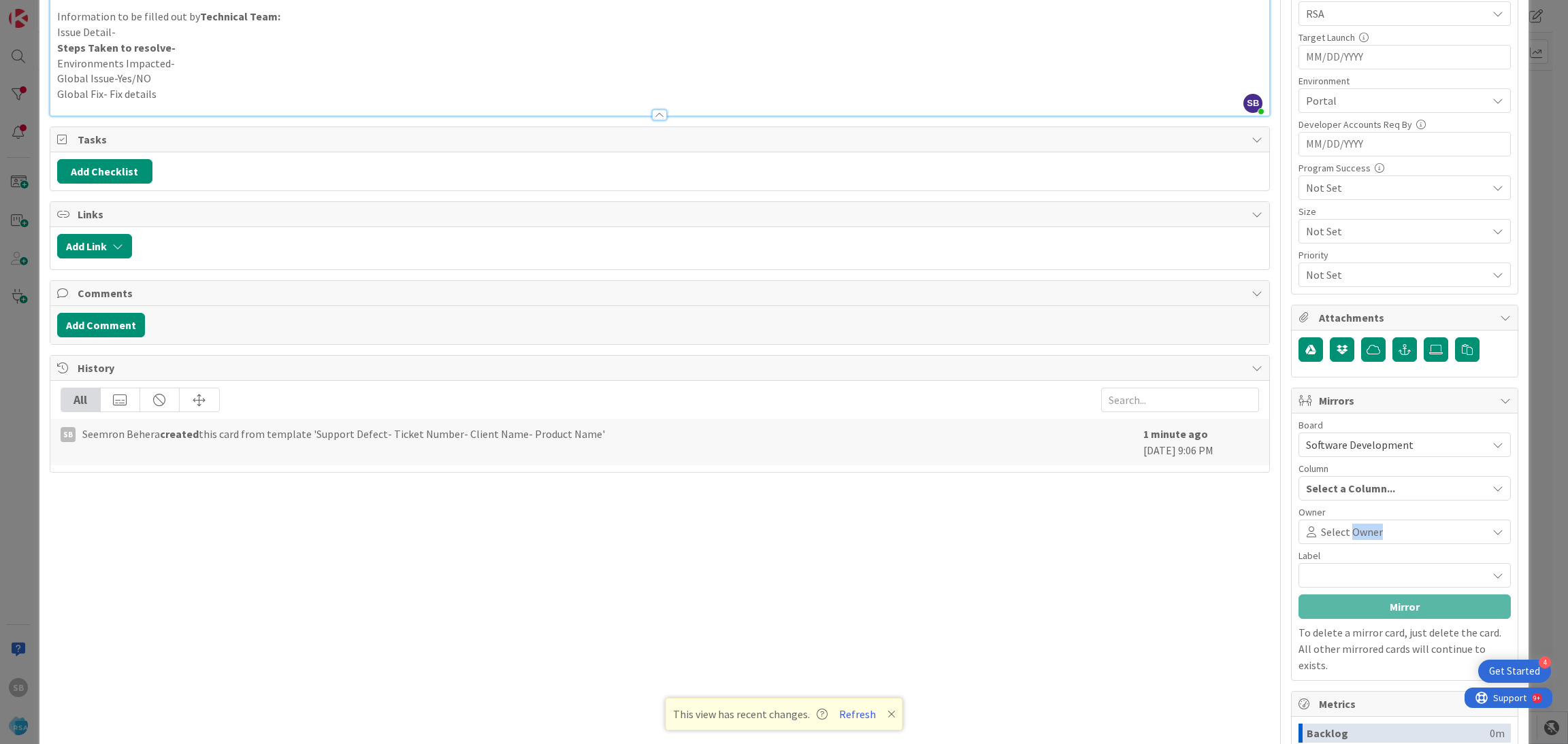
click at [1345, 531] on span "Select Owner" at bounding box center [1351, 532] width 62 height 16
click at [1370, 576] on span "Documentation" at bounding box center [1404, 575] width 153 height 19
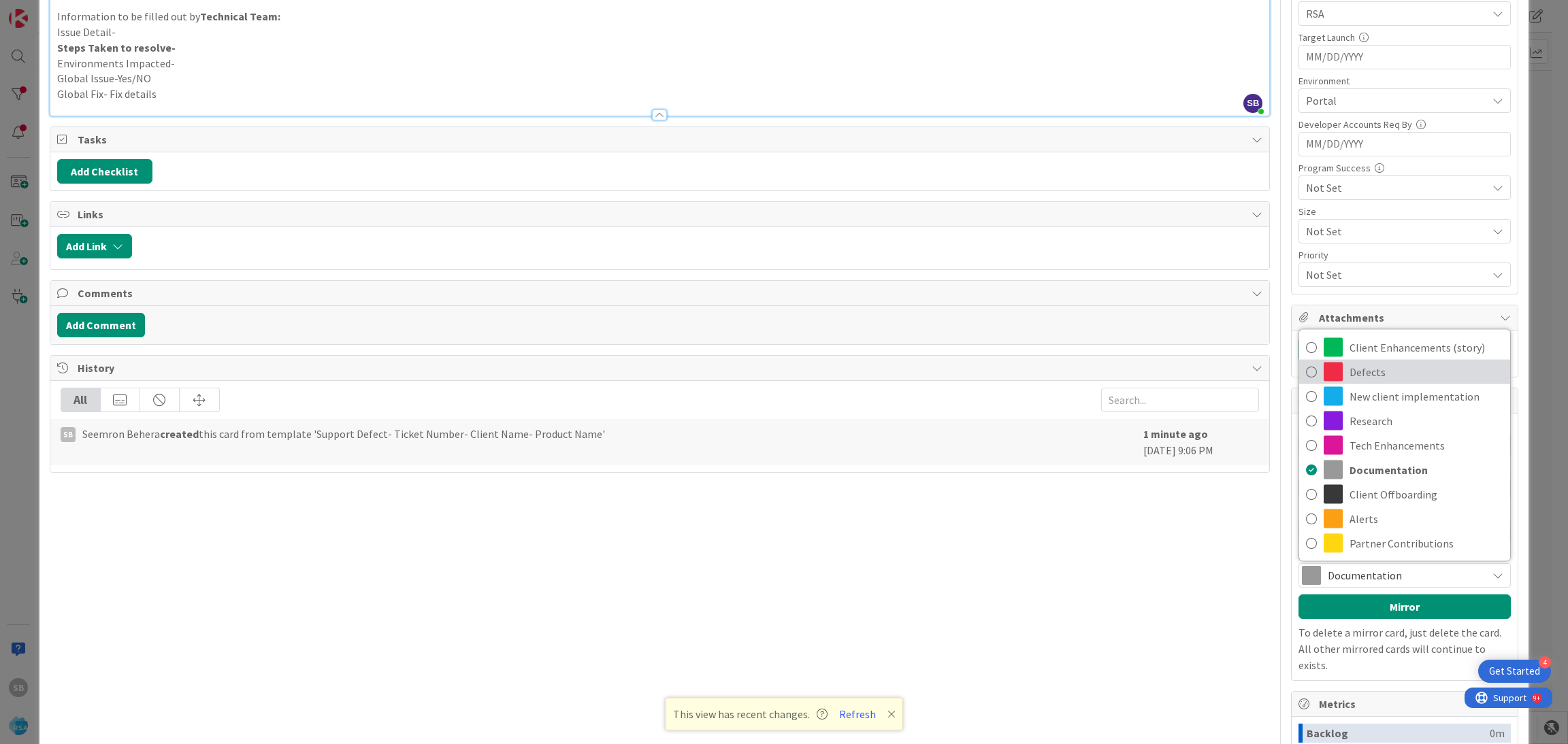
click at [1377, 365] on span "Defects" at bounding box center [1426, 372] width 154 height 21
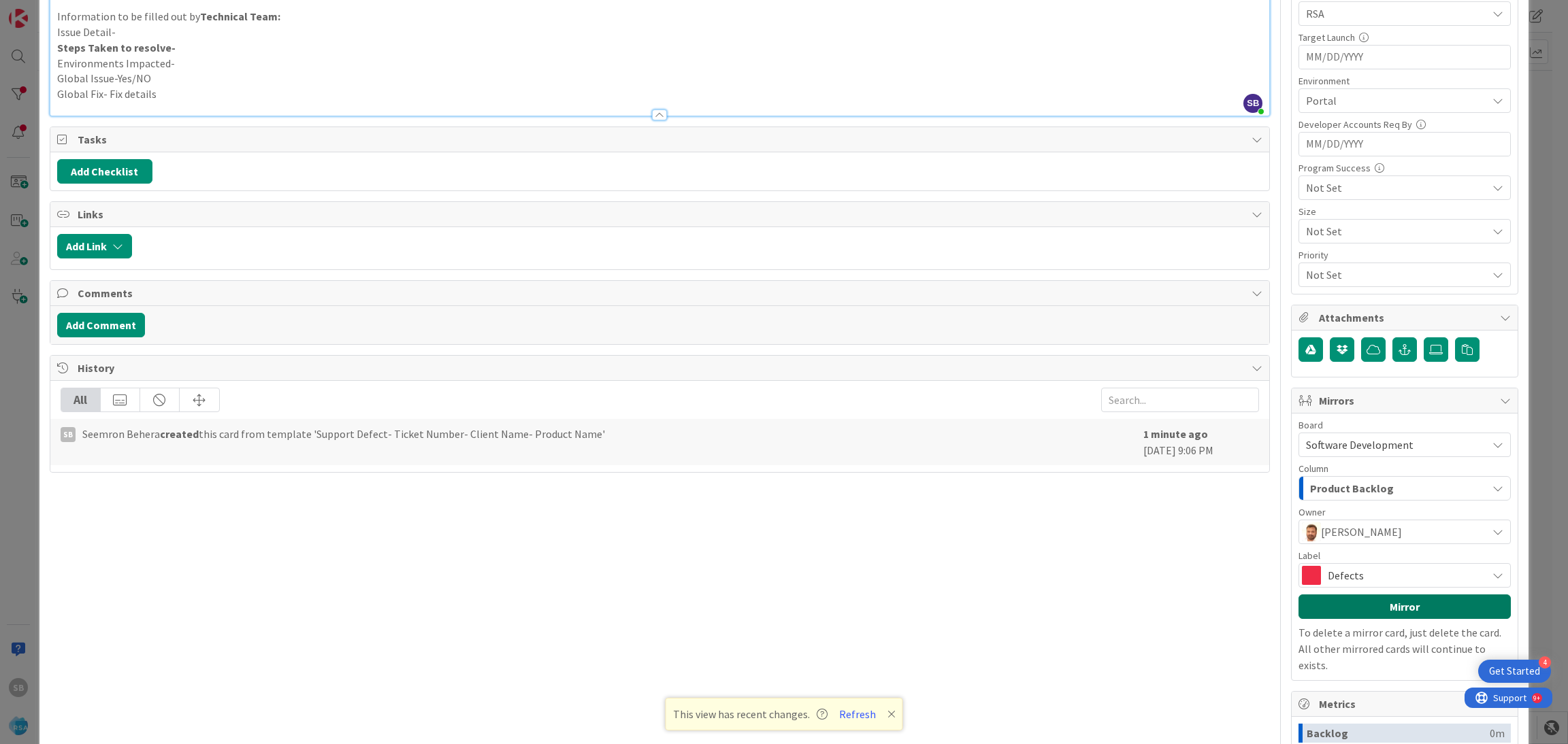
click at [1383, 602] on button "Mirror" at bounding box center [1405, 607] width 213 height 25
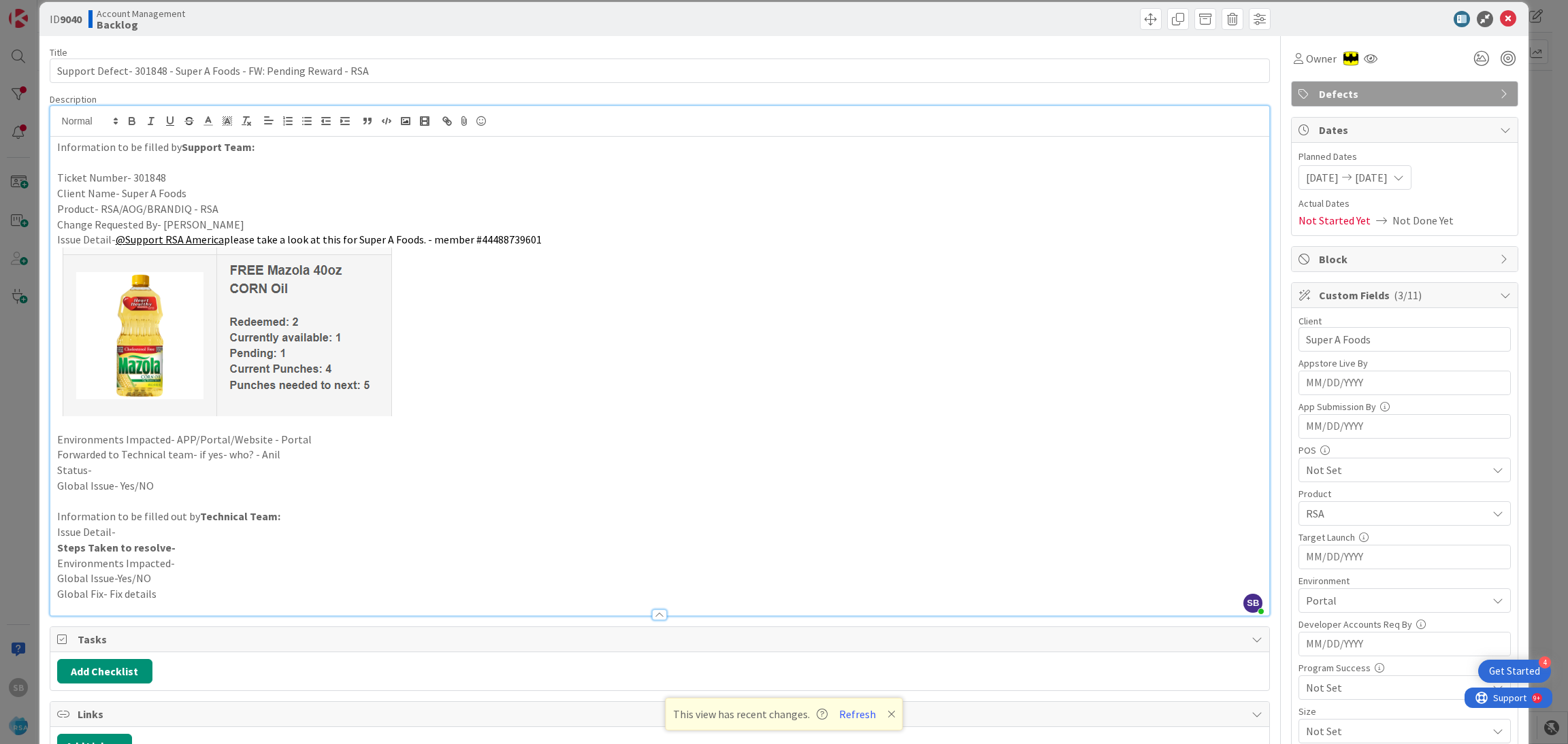
scroll to position [0, 0]
